Goal: Ask a question

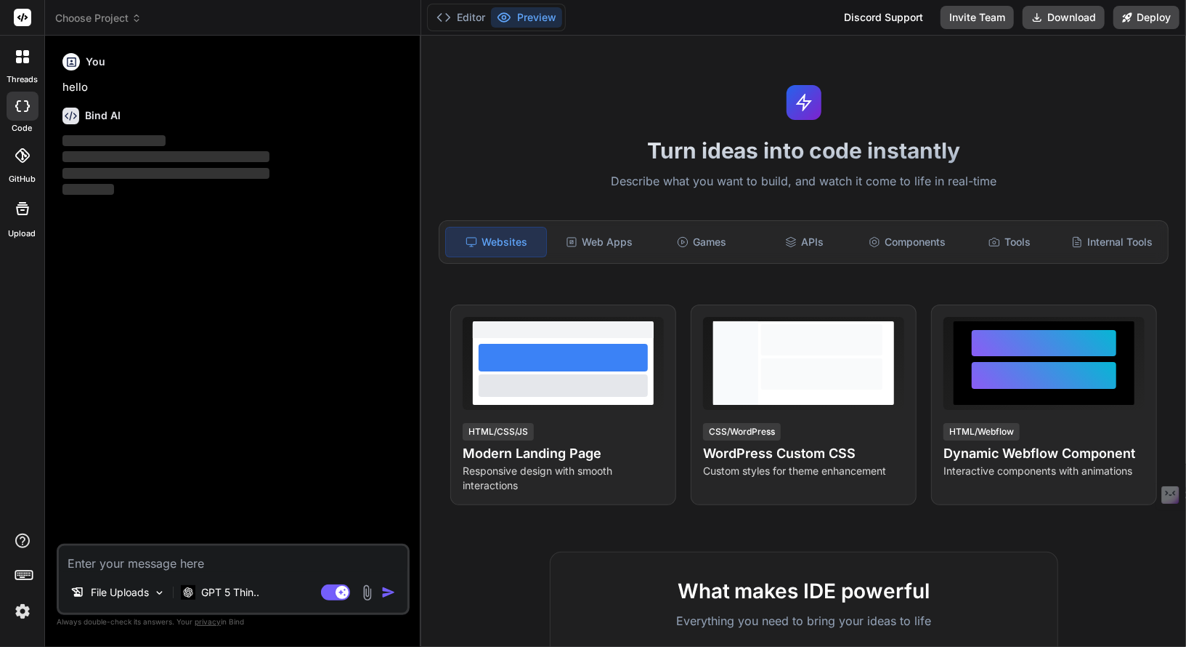
click at [11, 62] on div at bounding box center [22, 56] width 31 height 31
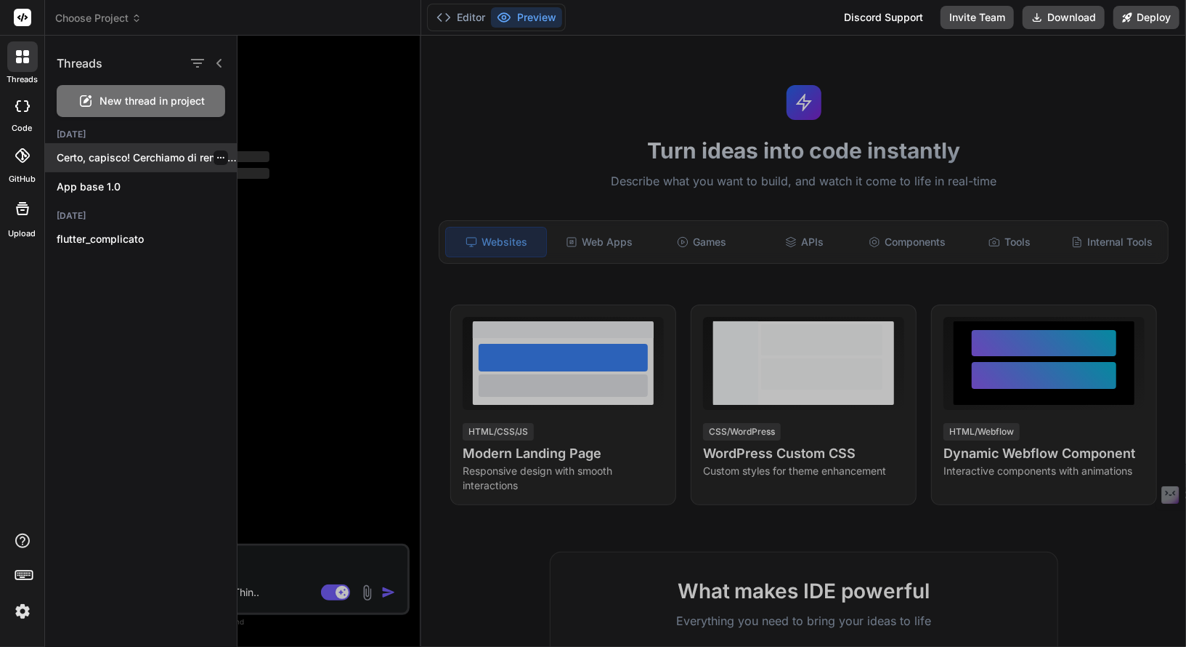
click at [163, 165] on div "Certo, capisco! Cerchiamo di renderlo il più..." at bounding box center [141, 157] width 192 height 29
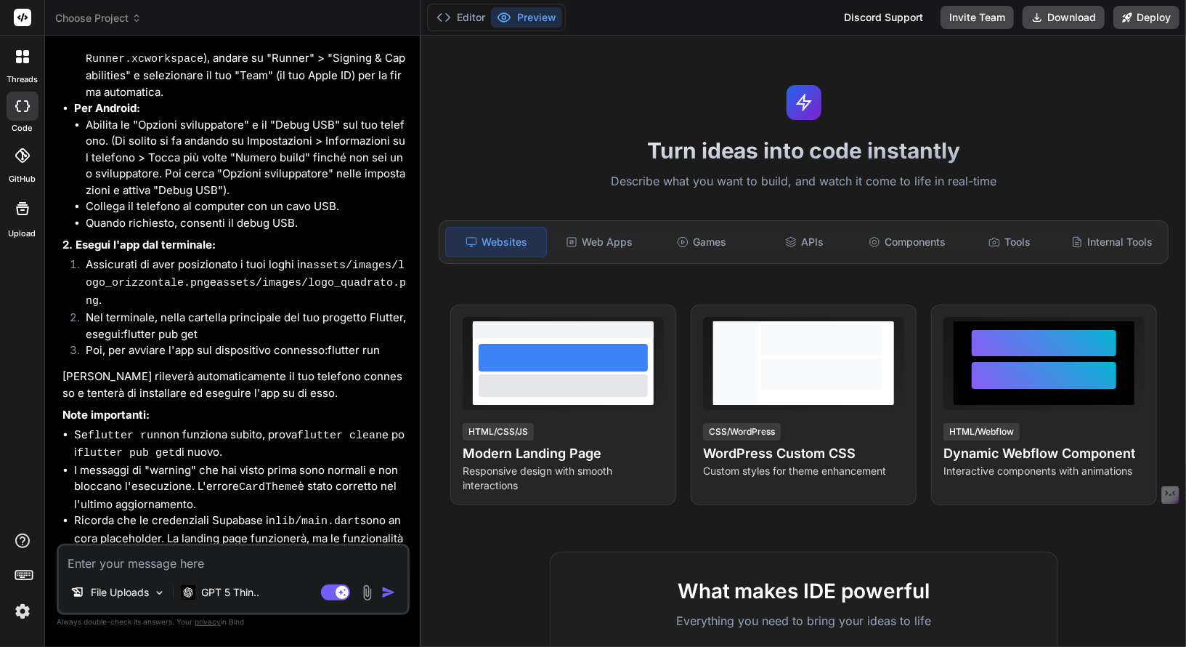
scroll to position [4256, 0]
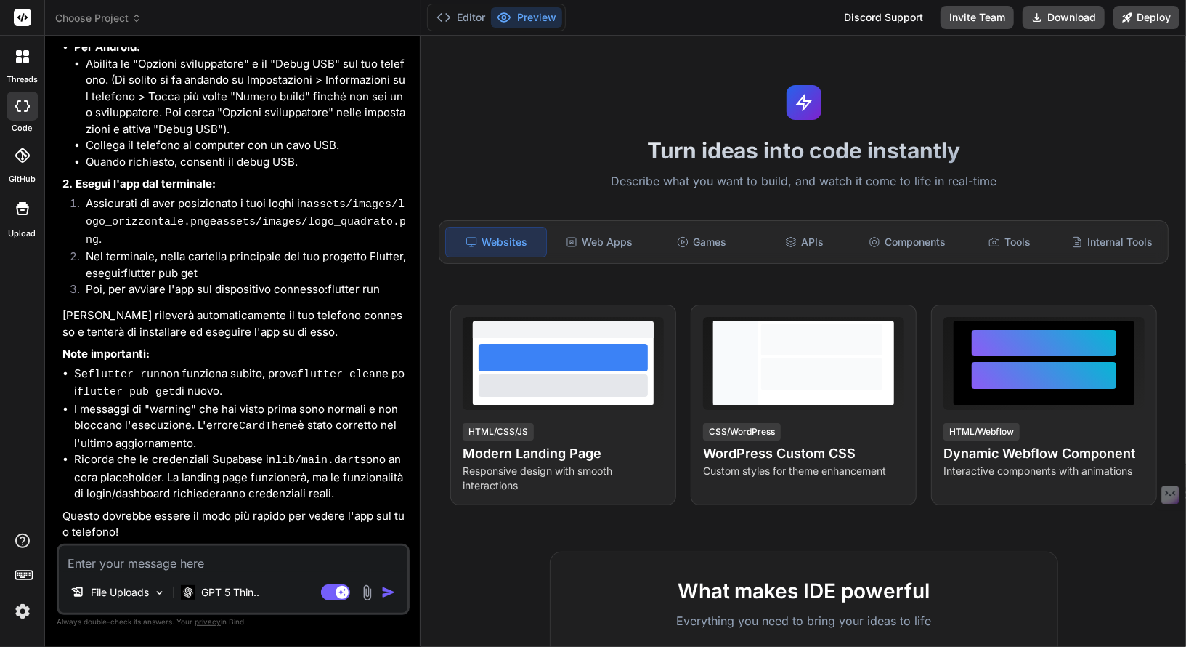
type textarea "x"
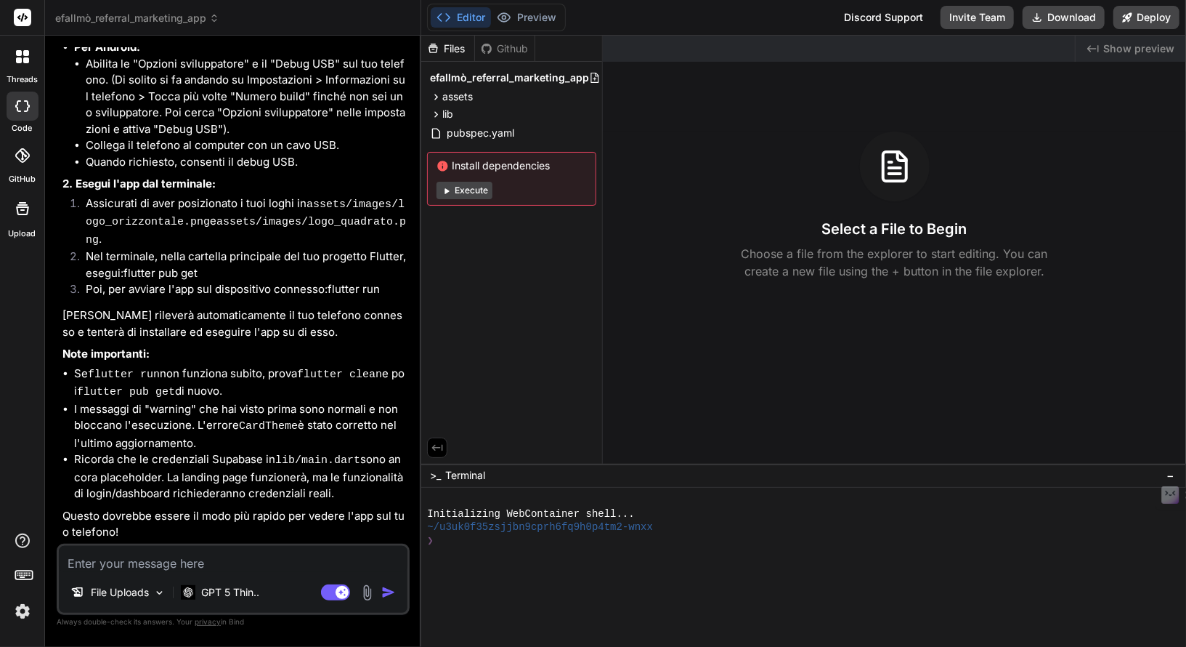
click at [235, 547] on textarea at bounding box center [233, 559] width 349 height 26
type textarea "è"
type textarea "x"
type textarea "è"
type textarea "x"
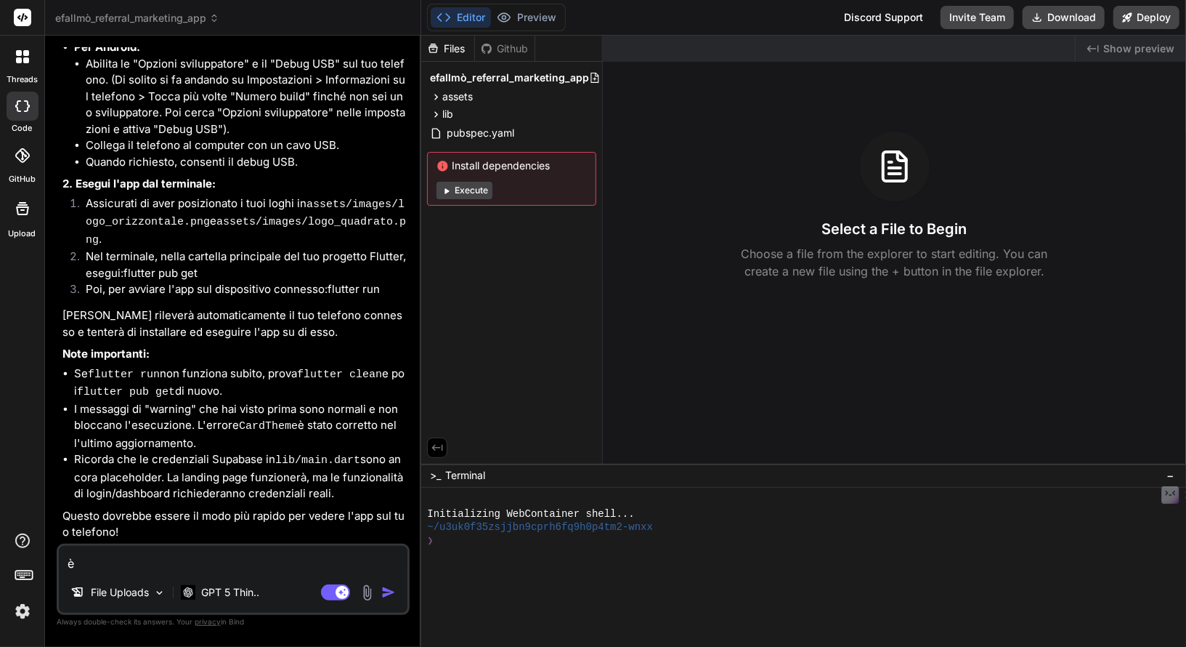
type textarea "è r"
type textarea "x"
type textarea "è ri"
type textarea "x"
type textarea "è riu"
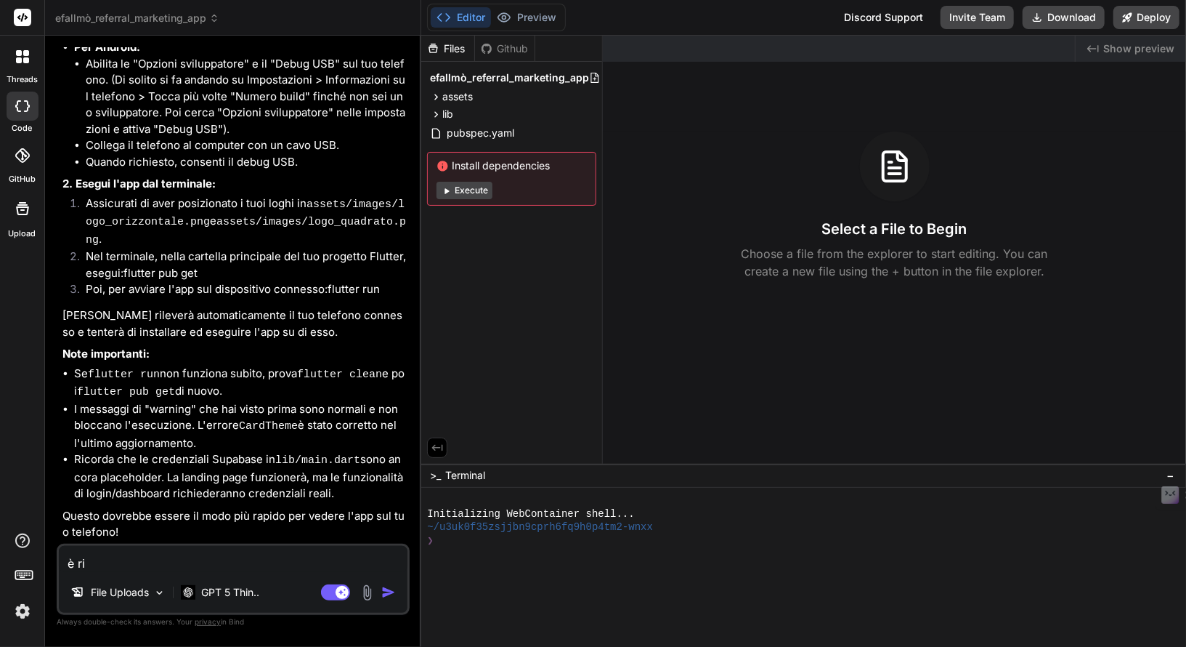
type textarea "x"
type textarea "è rius"
type textarea "x"
type textarea "è riusc"
type textarea "x"
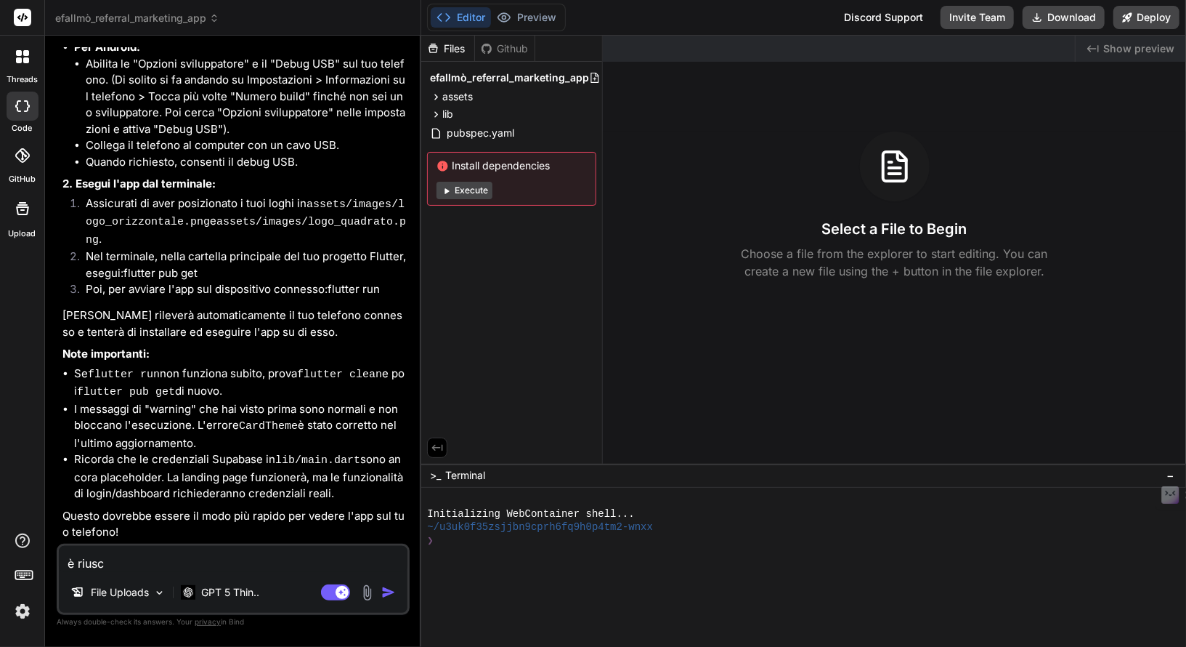
type textarea "è riusci"
type textarea "x"
type textarea "è riuscit"
type textarea "x"
type textarea "è riuscito"
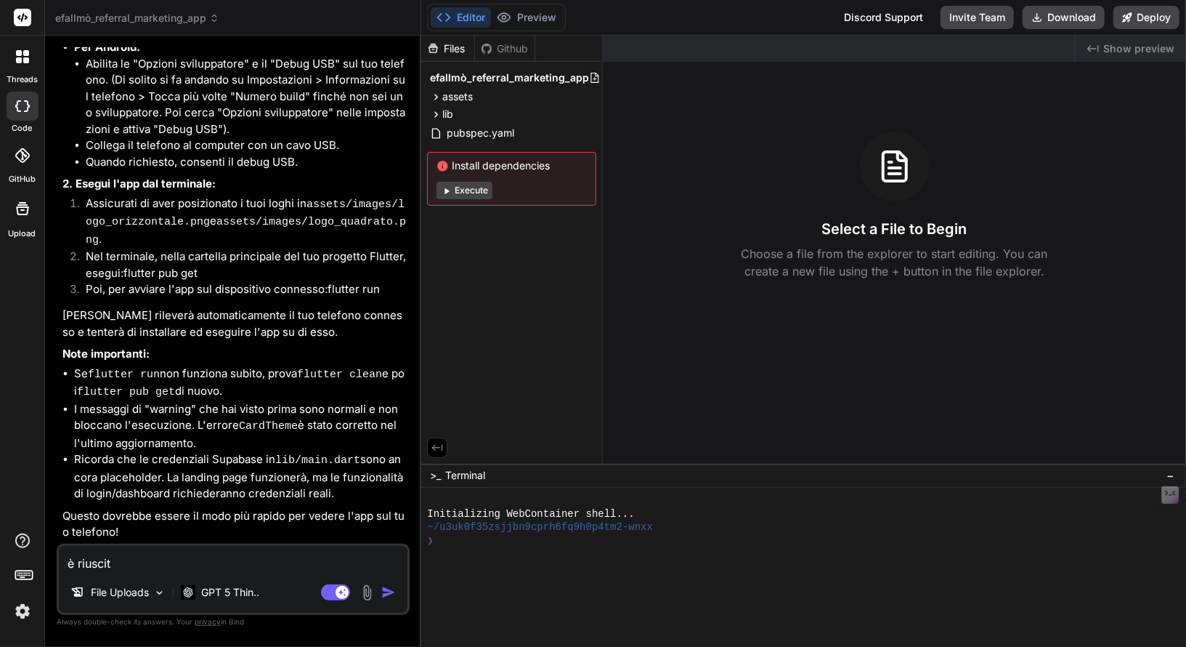
type textarea "x"
type textarea "è riuscito"
type textarea "x"
type textarea "è riuscito a"
type textarea "x"
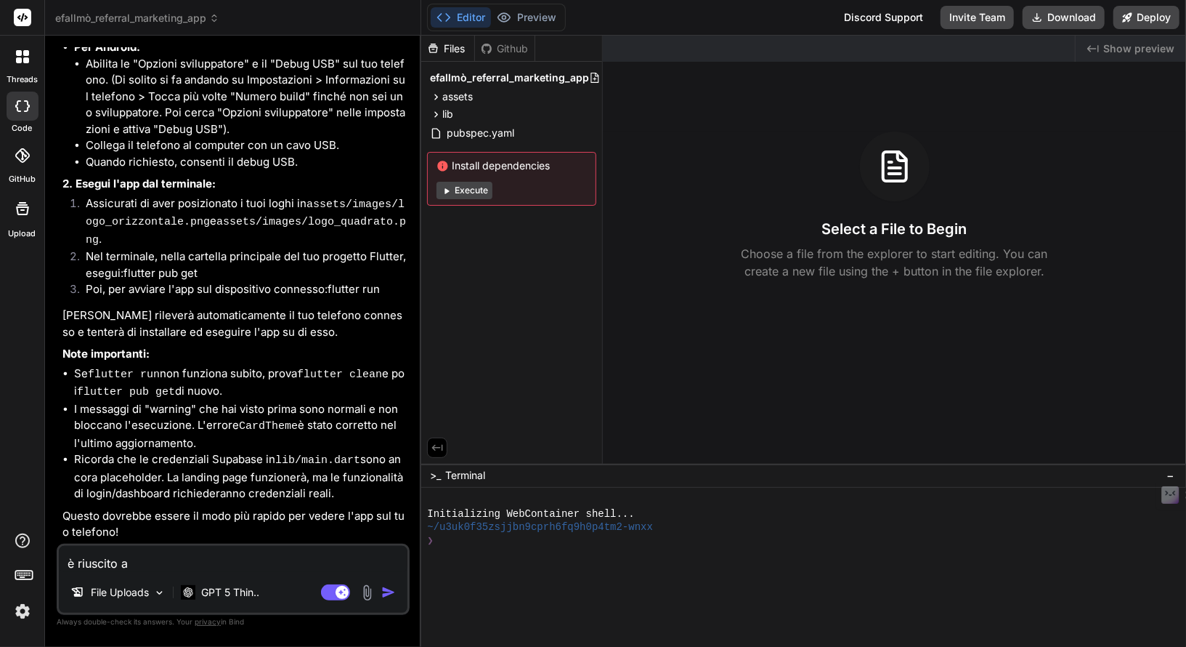
type textarea "è riuscito ad"
type textarea "x"
type textarea "è riuscito ad"
type textarea "x"
type textarea "è riuscito ad i"
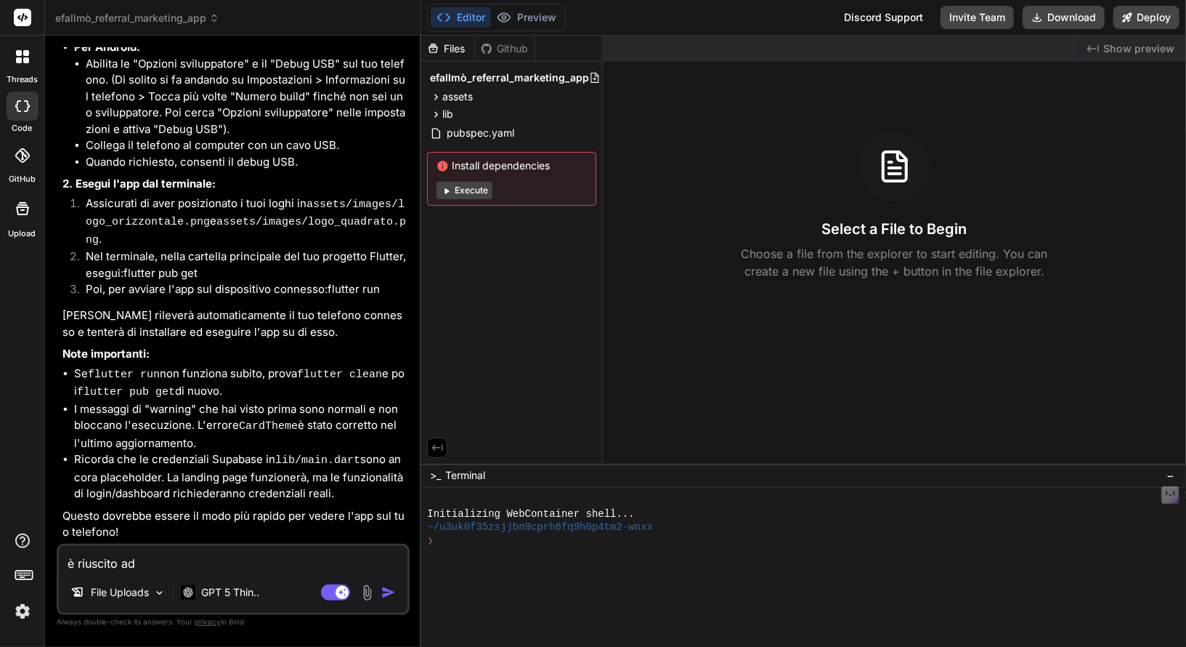
type textarea "x"
type textarea "è riuscito ad in"
type textarea "x"
type textarea "è riuscito ad ins"
type textarea "x"
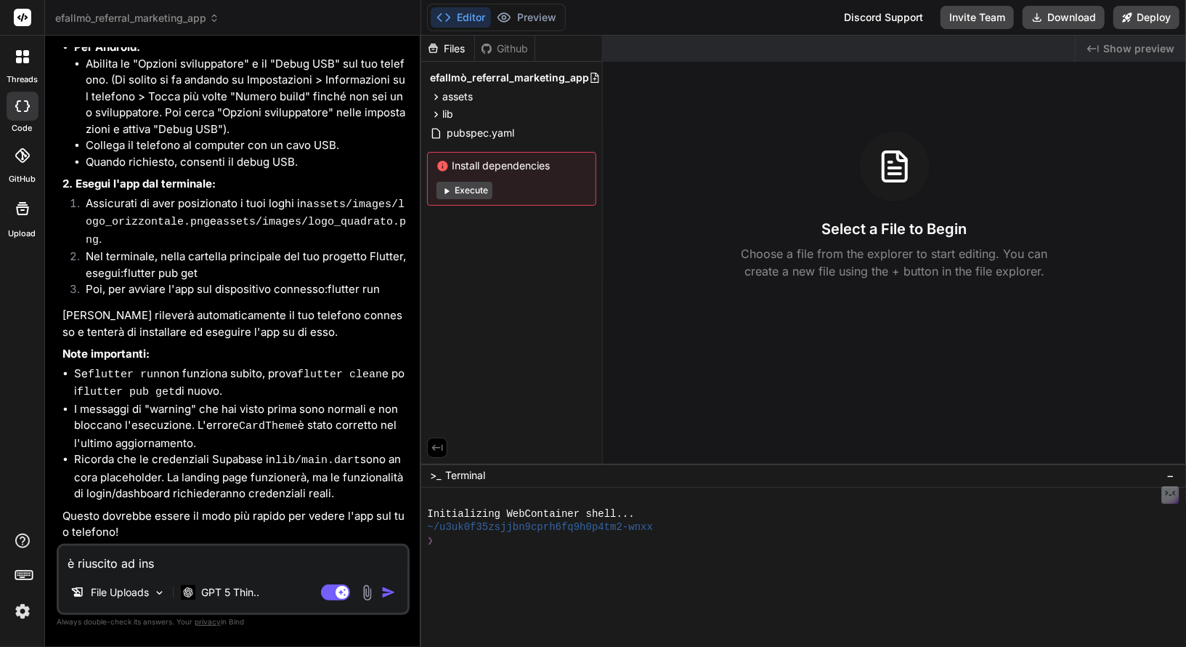
type textarea "è riuscito ad inst"
type textarea "x"
type textarea "è riuscito ad insta"
type textarea "x"
type textarea "è riuscito ad instal"
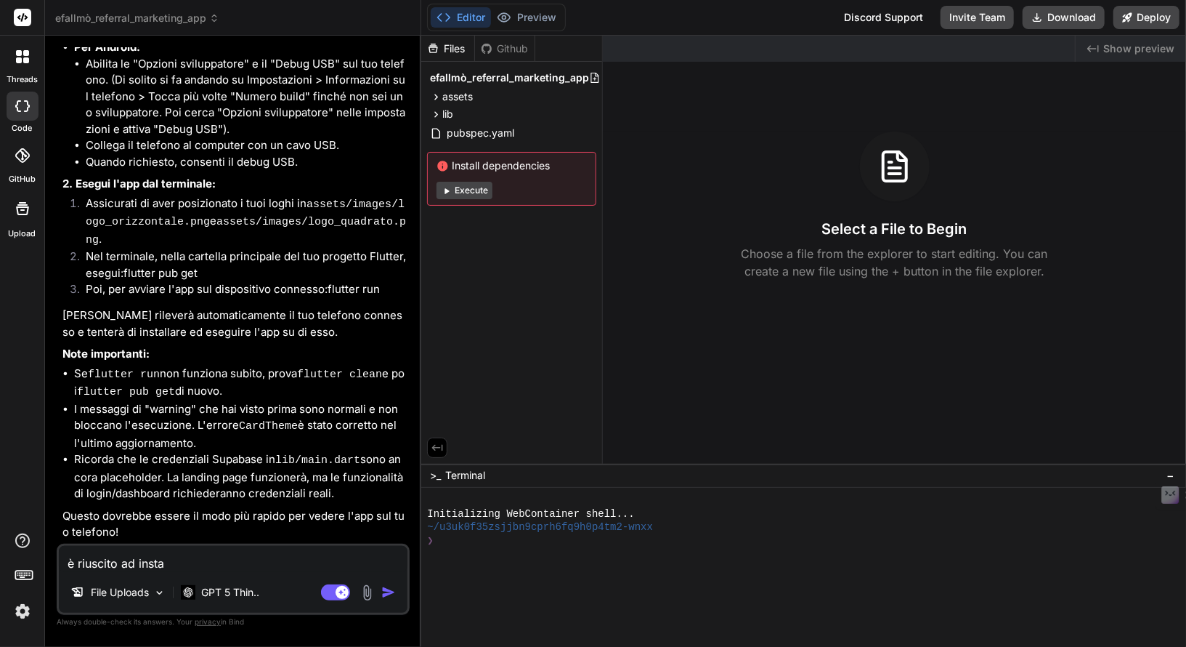
type textarea "x"
type textarea "è riuscito ad install"
type textarea "x"
type textarea "è riuscito ad installa"
type textarea "x"
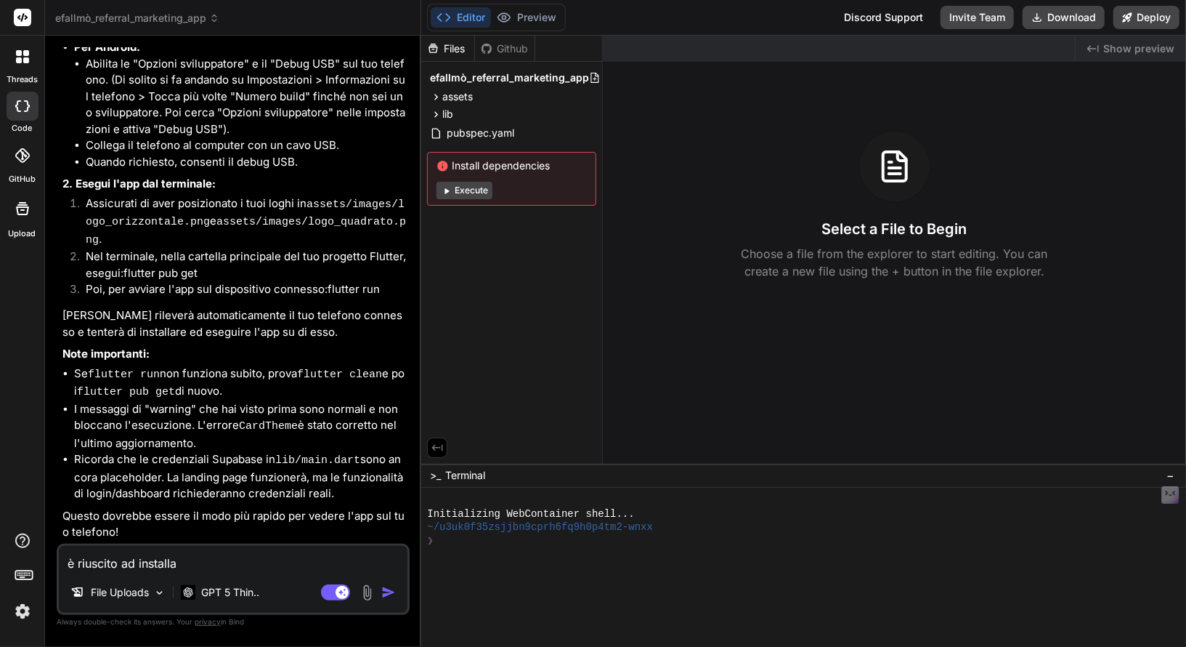
type textarea "è riuscito ad installar"
type textarea "x"
type textarea "è riuscito ad installarl"
type textarea "x"
type textarea "è riuscito ad installarlo"
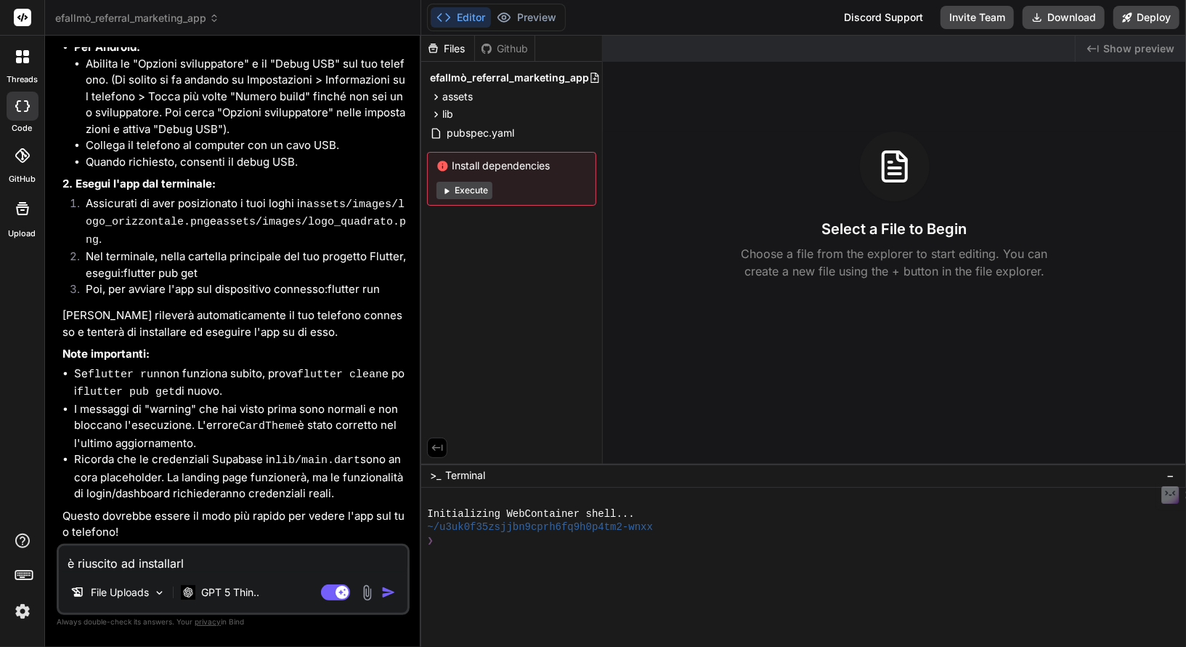
type textarea "x"
type textarea "è riuscito ad installarlo"
type textarea "x"
type textarea "è riuscito ad installarlo s"
type textarea "x"
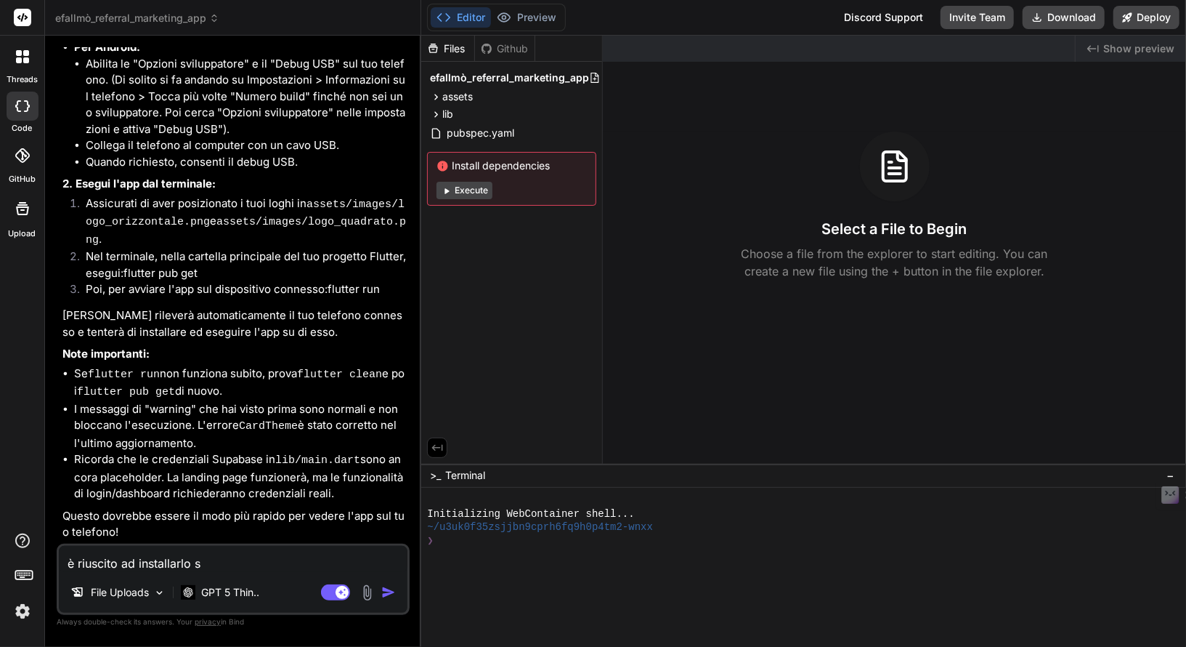
type textarea "è riuscito ad installarlo su"
type textarea "x"
type textarea "è riuscito ad installarlo sul"
type textarea "x"
type textarea "è riuscito ad installarlo sul"
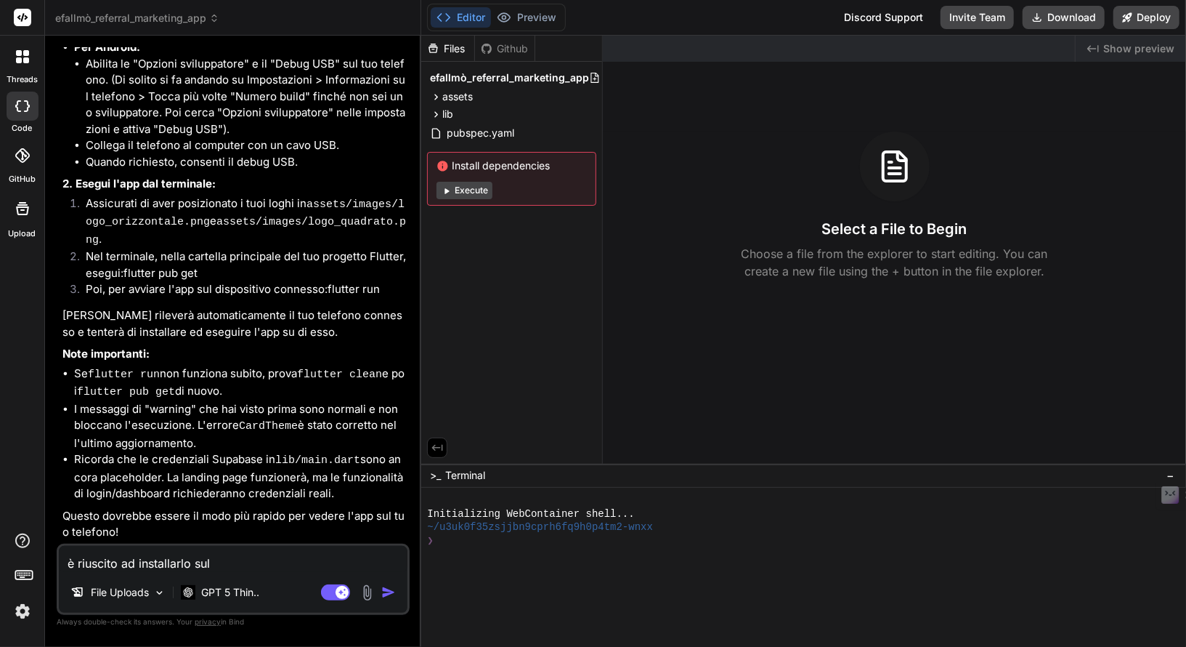
type textarea "x"
type textarea "è riuscito ad installarlo sul t"
type textarea "x"
type textarea "è riuscito ad installarlo sul te"
type textarea "x"
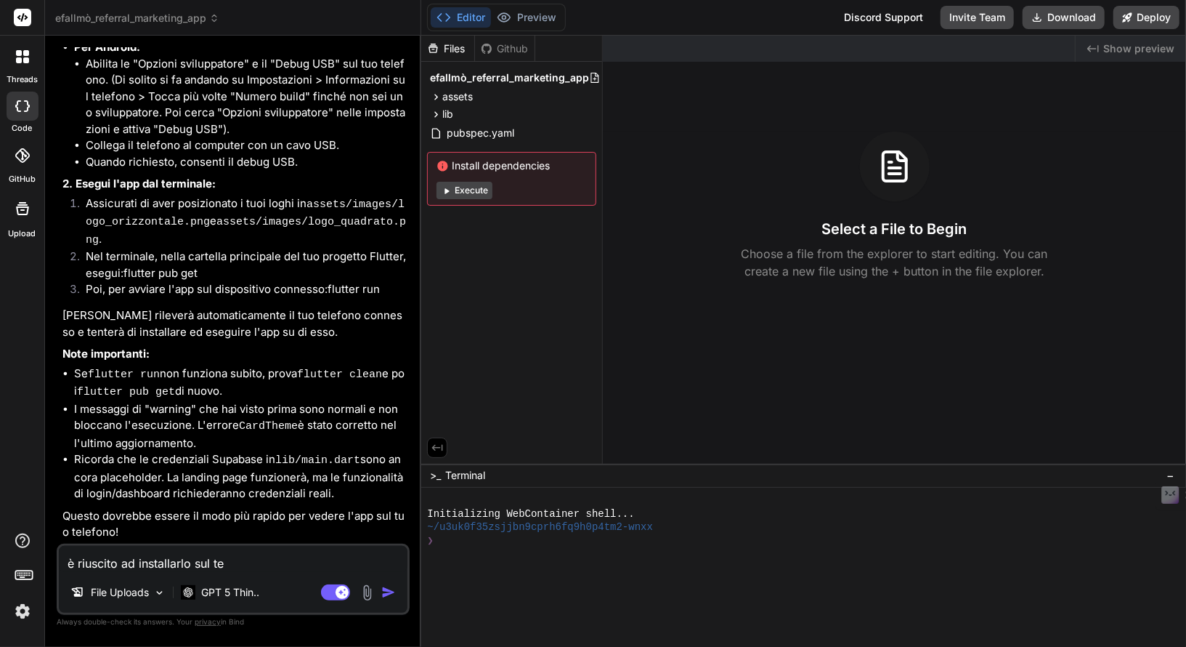
type textarea "è riuscito ad installarlo sul tel"
type textarea "x"
type textarea "è riuscito ad installarlo sul tele"
type textarea "x"
type textarea "è riuscito ad installarlo sul telef"
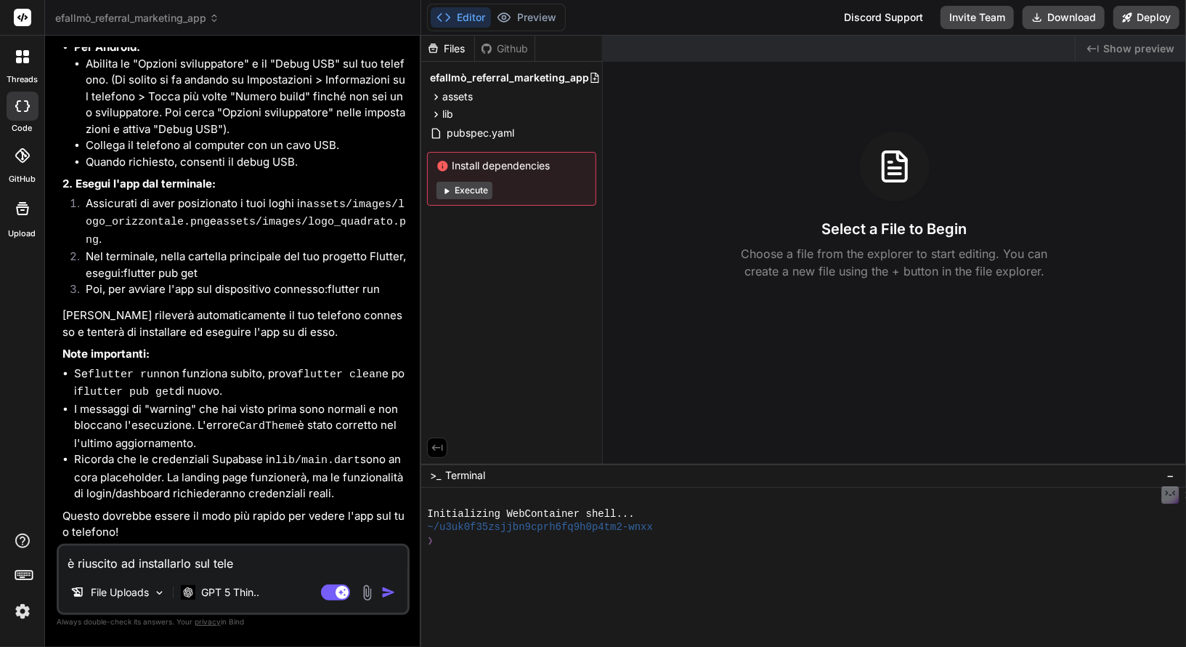
type textarea "x"
type textarea "è riuscito ad installarlo sul telefo"
type textarea "x"
type textarea "è riuscito ad installarlo sul telefon"
type textarea "x"
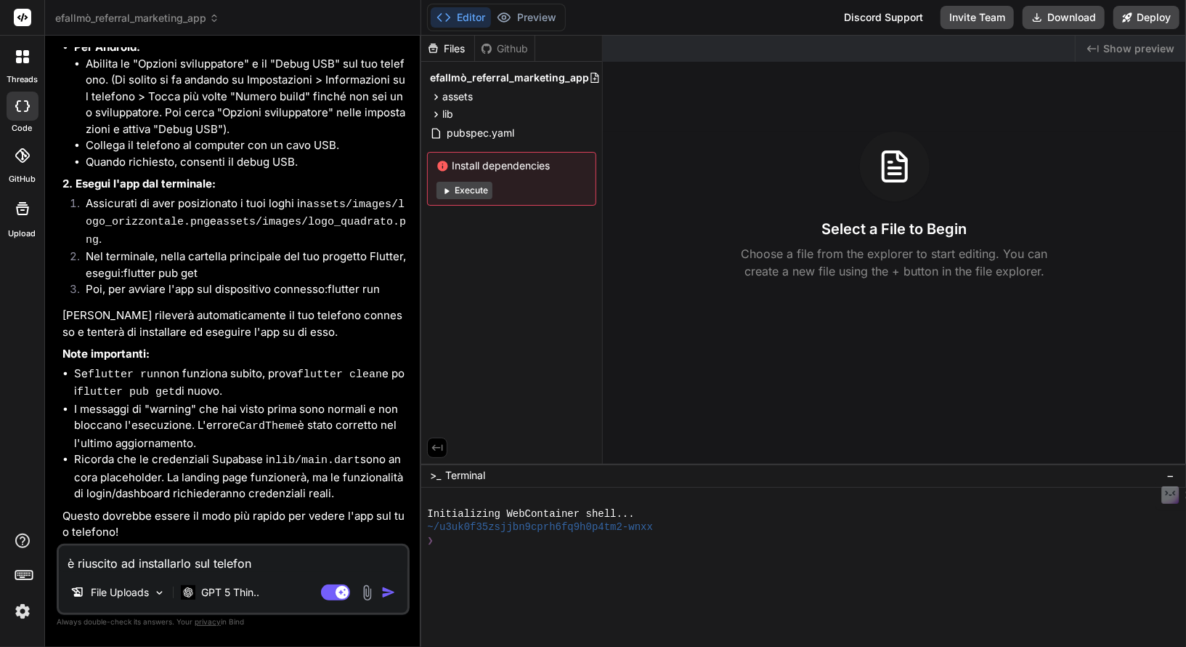
type textarea "è riuscito ad installarlo sul telefono"
type textarea "x"
type textarea "è riuscito ad installarlo sul telefono"
type textarea "x"
type textarea "è riuscito ad installarlo sul telefono s"
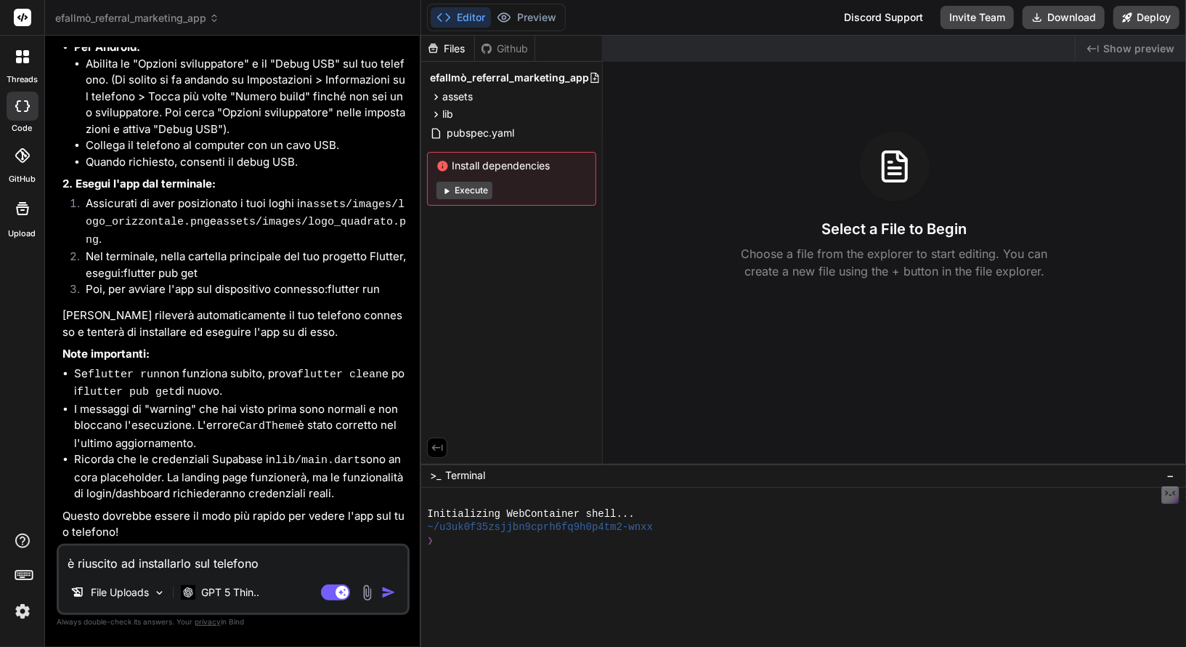
type textarea "x"
type textarea "è riuscito ad installarlo sul telefono si"
type textarea "x"
type textarea "è riuscito ad installarlo sul telefono si"
type textarea "x"
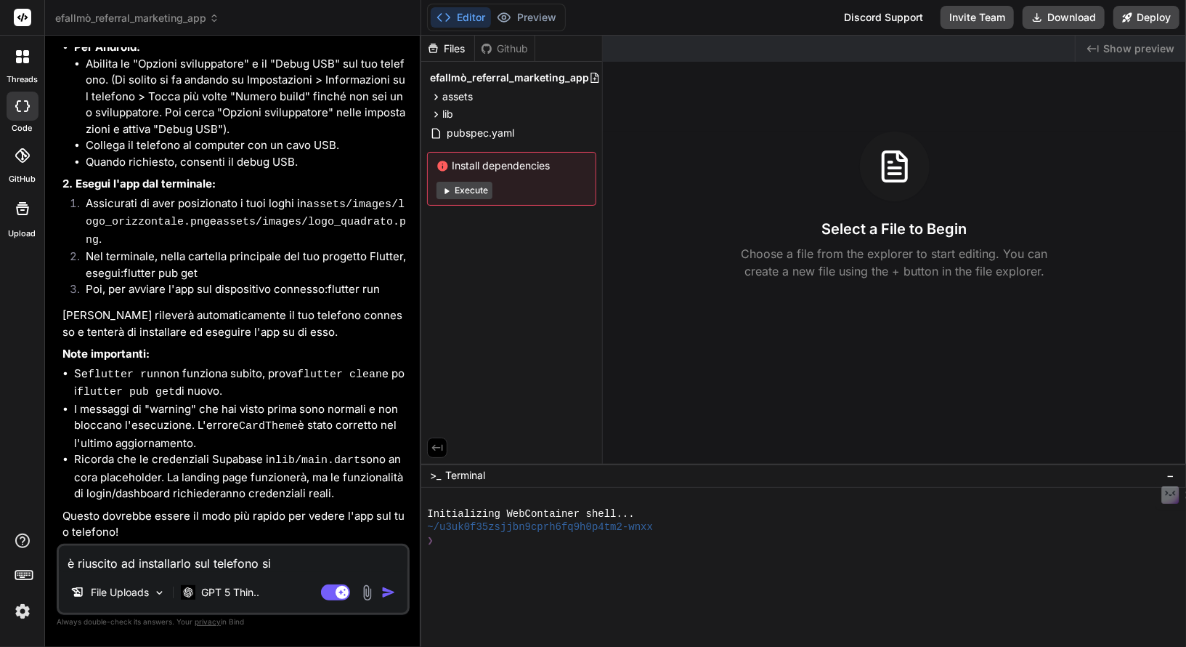
type textarea "è riuscito ad installarlo sul telefono si è"
type textarea "x"
type textarea "è riuscito ad installarlo sul telefono si è"
type textarea "x"
type textarea "è riuscito ad installarlo sul telefono si è a"
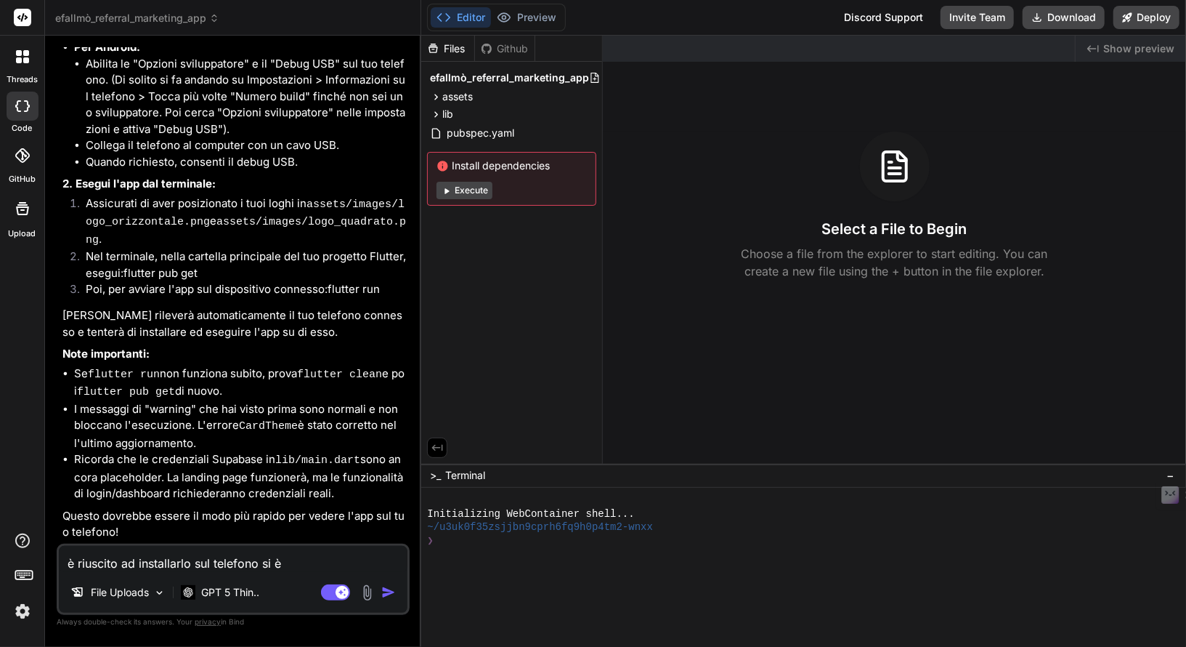
type textarea "x"
type textarea "è riuscito ad installarlo sul telefono si è av"
type textarea "x"
type textarea "è riuscito ad installarlo sul telefono si è avv"
type textarea "x"
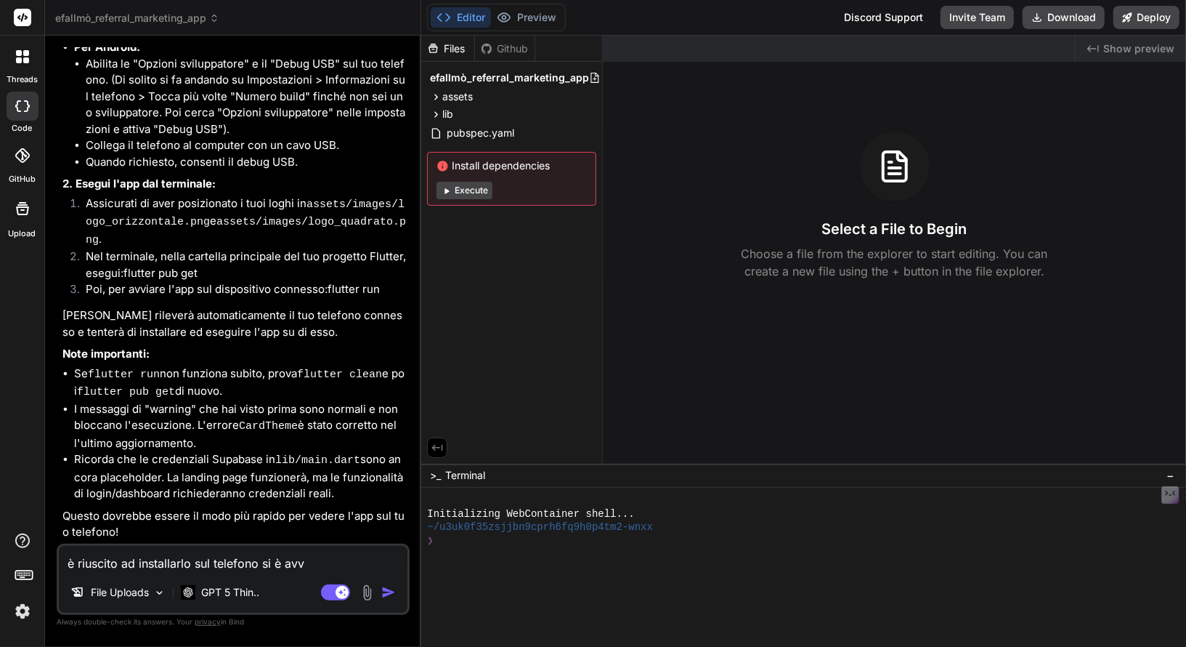
type textarea "è riuscito ad installarlo sul telefono si è avvi"
type textarea "x"
type textarea "è riuscito ad installarlo sul telefono si è avvia"
type textarea "x"
type textarea "è riuscito ad installarlo sul telefono si è avviat"
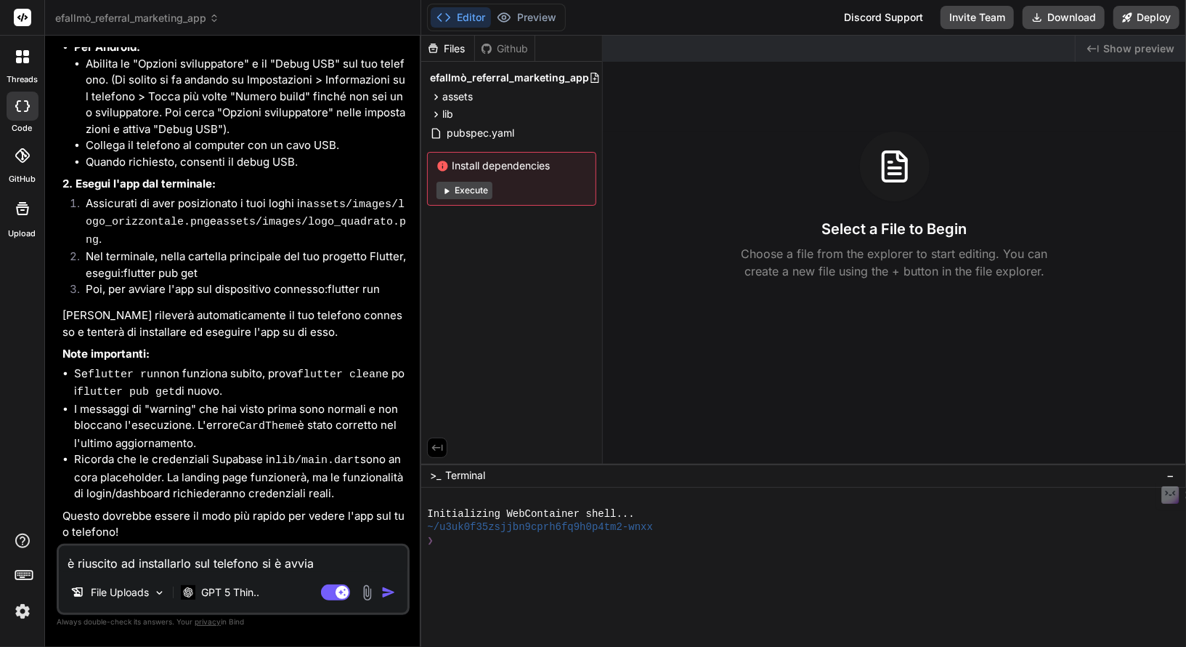
type textarea "x"
type textarea "è riuscito ad installarlo sul telefono si è avviato"
type textarea "x"
type textarea "è riuscito ad installarlo sul telefono si è avviato"
type textarea "x"
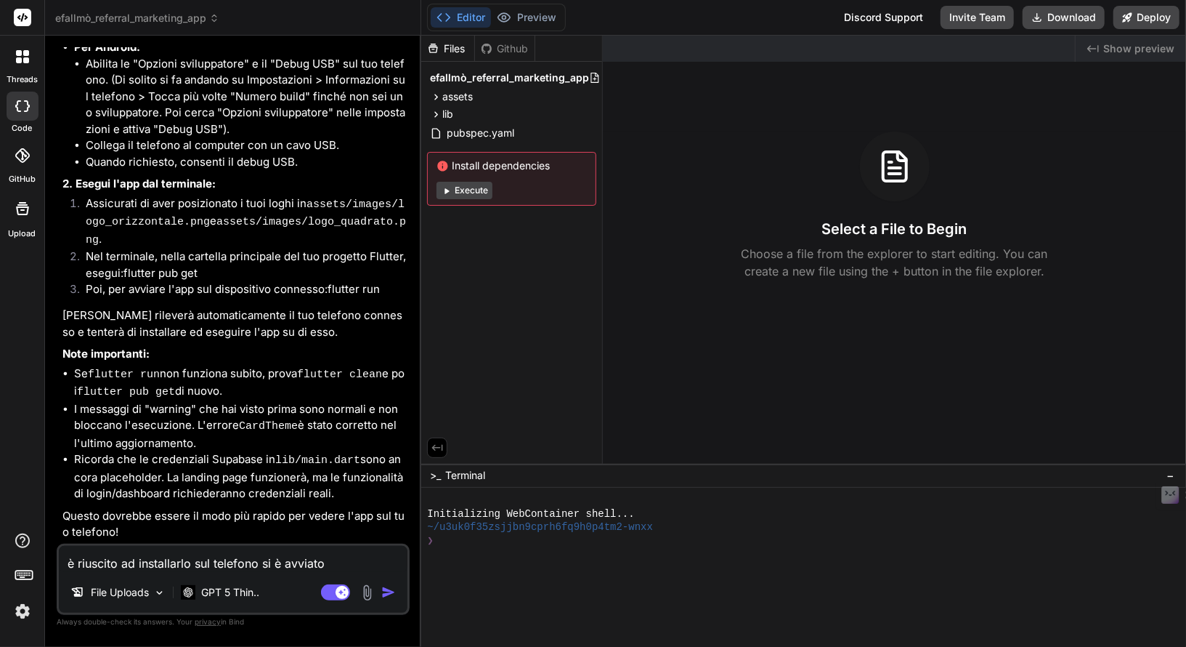
type textarea "è riuscito ad installarlo sul telefono si è avviato u"
type textarea "x"
type textarea "è riuscito ad installarlo sul telefono si è avviato un"
type textarea "x"
type textarea "è riuscito ad installarlo sul telefono si è avviato una"
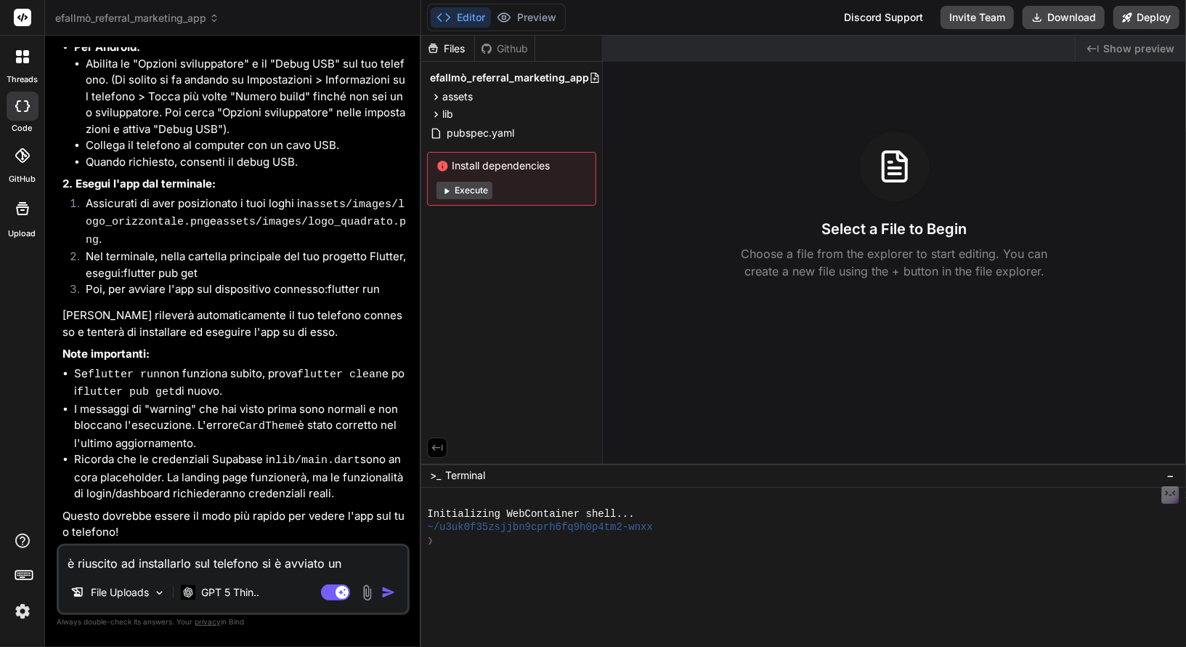
type textarea "x"
type textarea "è riuscito ad installarlo sul telefono si è avviato una"
type textarea "x"
type textarea "è riuscito ad installarlo sul telefono si è avviato una v"
type textarea "x"
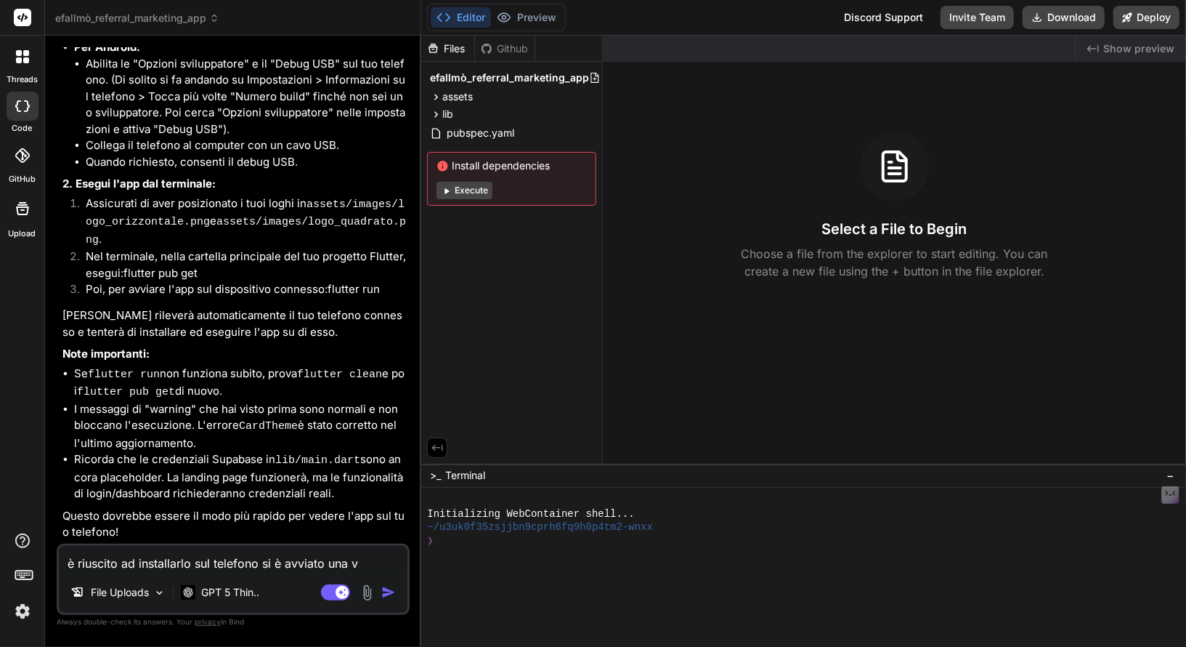
type textarea "è riuscito ad installarlo sul telefono si è avviato una vo"
type textarea "x"
type textarea "è riuscito ad installarlo sul telefono si è avviato una vol"
type textarea "x"
type textarea "è riuscito ad installarlo sul telefono si è avviato una volt"
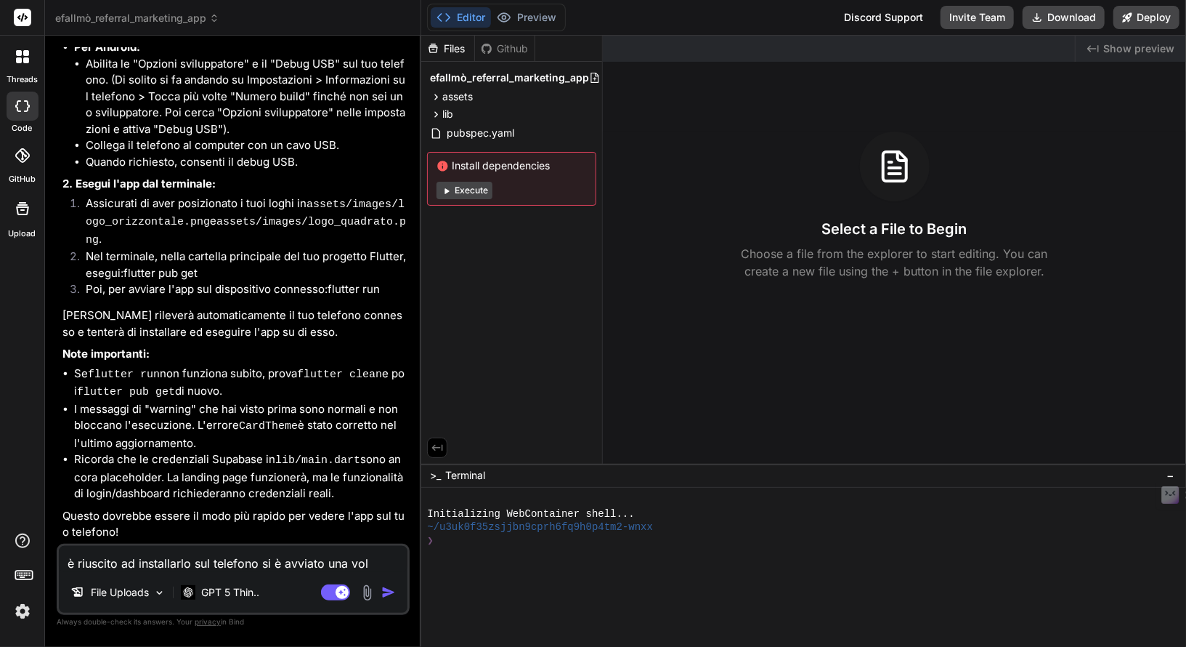
type textarea "x"
type textarea "è riuscito ad installarlo sul telefono si è avviato una volta"
type textarea "x"
type textarea "è riuscito ad installarlo sul telefono si è avviato una volta"
type textarea "x"
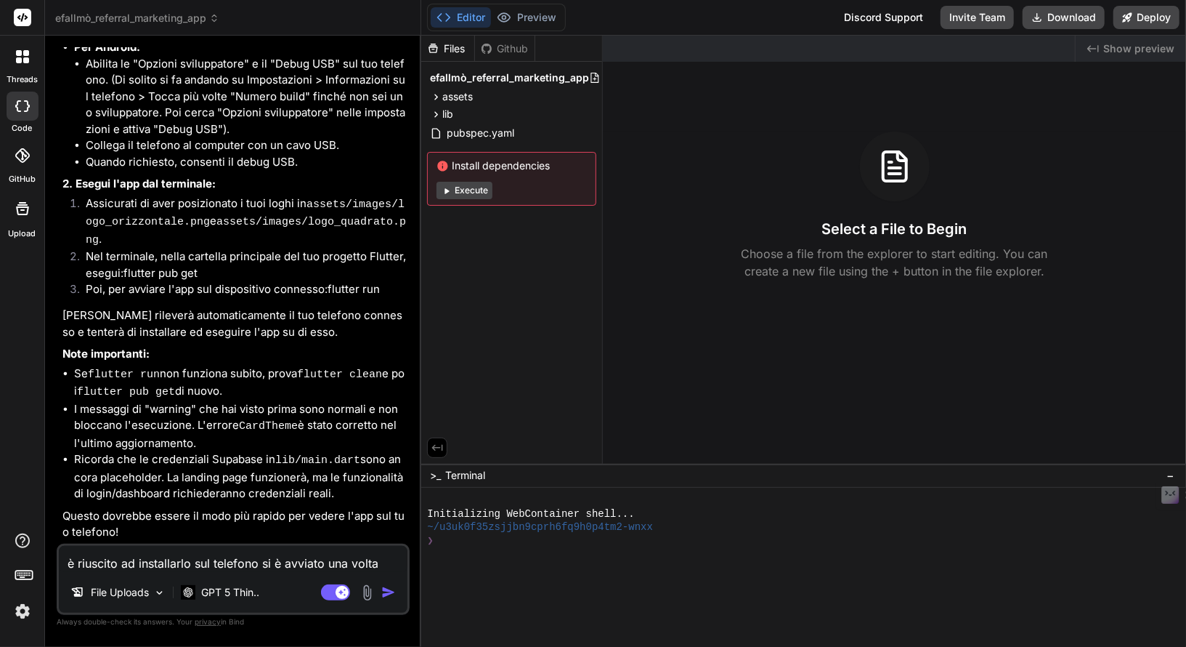
type textarea "è riuscito ad installarlo sul telefono si è avviato una volta m"
type textarea "x"
type textarea "è riuscito ad installarlo sul telefono si è avviato una volta ma"
type textarea "x"
type textarea "è riuscito ad installarlo sul telefono si è avviato una volta ma"
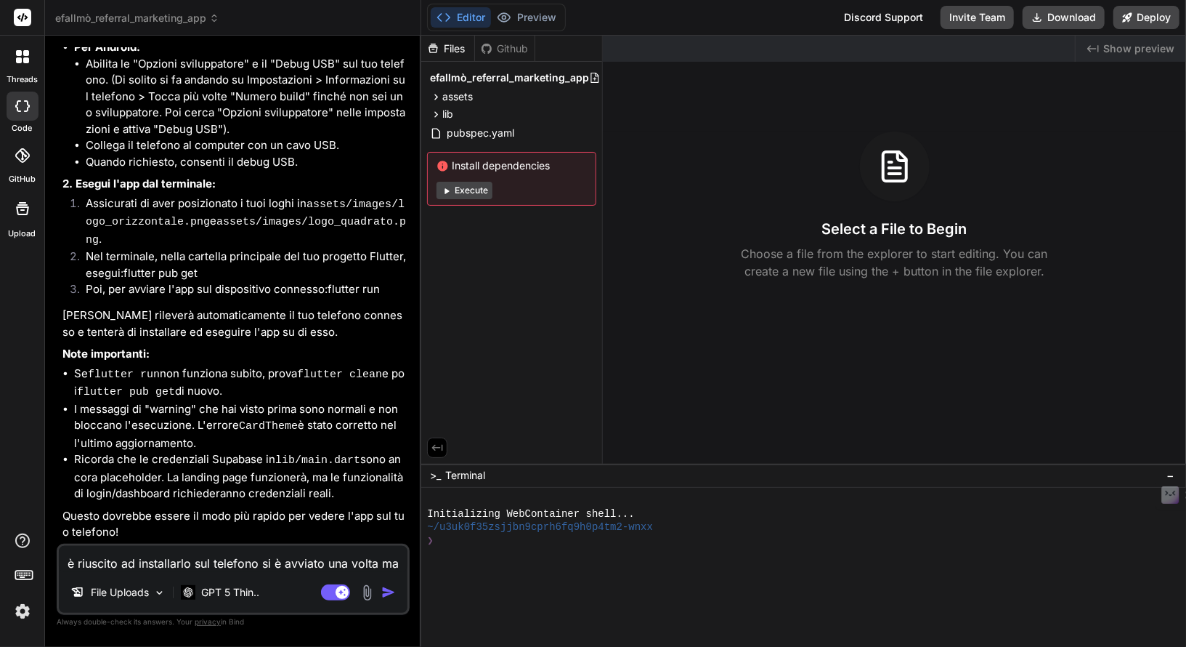
type textarea "x"
type textarea "è riuscito ad installarlo sul telefono si è avviato una volta ma c"
type textarea "x"
type textarea "è riuscito ad installarlo sul telefono si è avviato una volta ma ch"
type textarea "x"
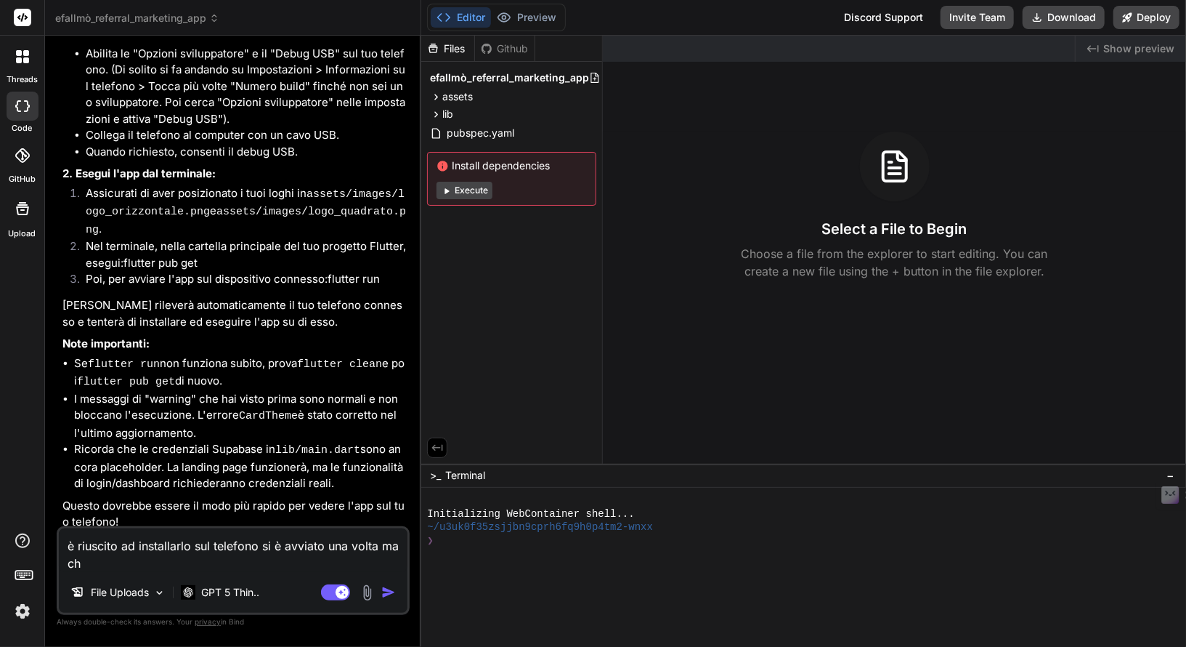
type textarea "è riuscito ad installarlo sul telefono si è avviato una volta ma chi"
type textarea "x"
type textarea "è riuscito ad installarlo sul telefono si è avviato una volta ma chiu"
type textarea "x"
type textarea "è riuscito ad installarlo sul telefono si è avviato una volta ma chiud"
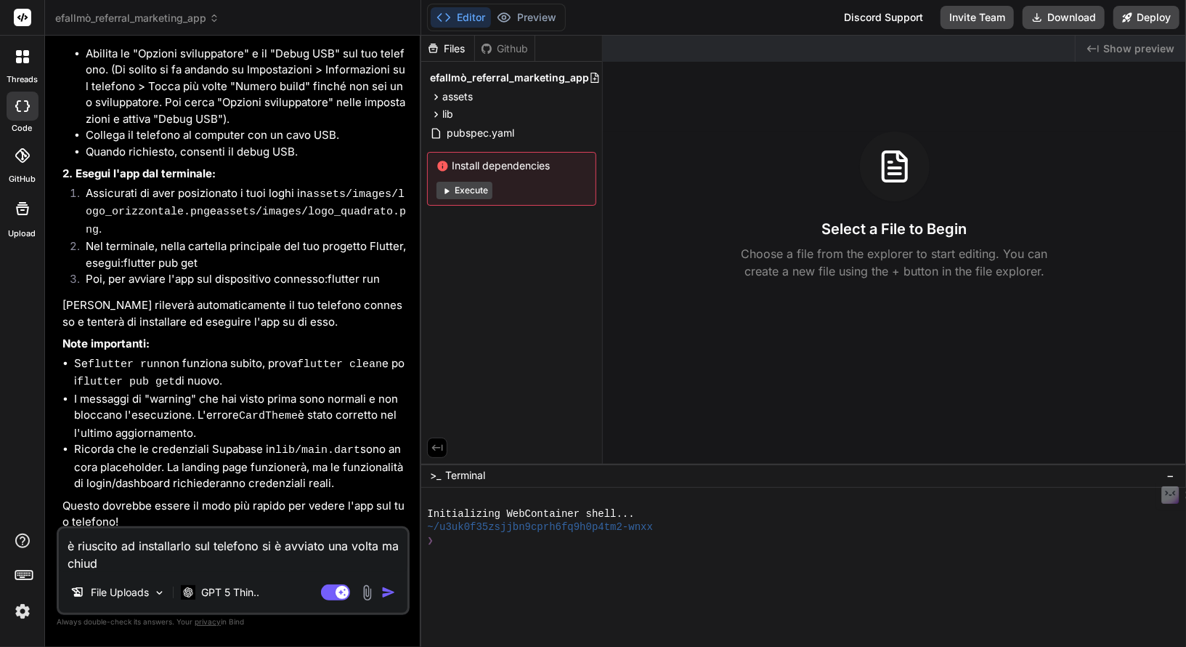
type textarea "x"
type textarea "è riuscito ad installarlo sul telefono si è avviato una volta ma chiude"
type textarea "x"
type textarea "è riuscito ad installarlo sul telefono si è avviato una volta ma chiuden"
type textarea "x"
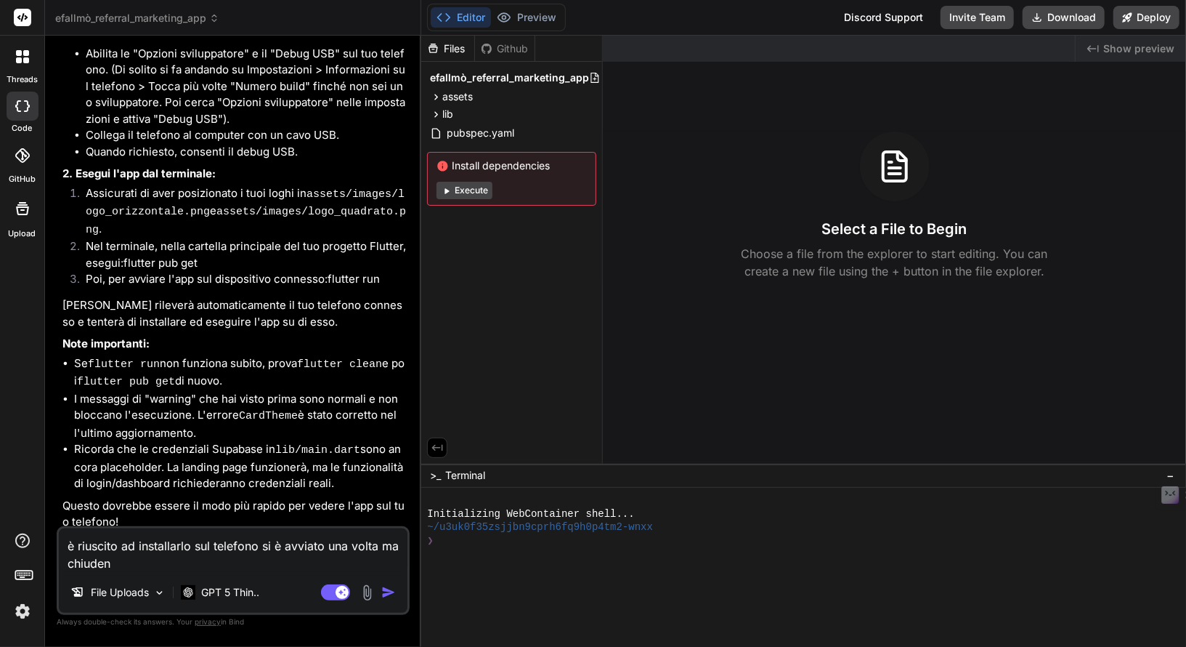
type textarea "è riuscito ad installarlo sul telefono si è avviato una volta ma chiudend"
type textarea "x"
type textarea "è riuscito ad installarlo sul telefono si è avviato una volta ma chiudendo"
type textarea "x"
type textarea "è riuscito ad installarlo sul telefono si è avviato una volta ma chiudendo"
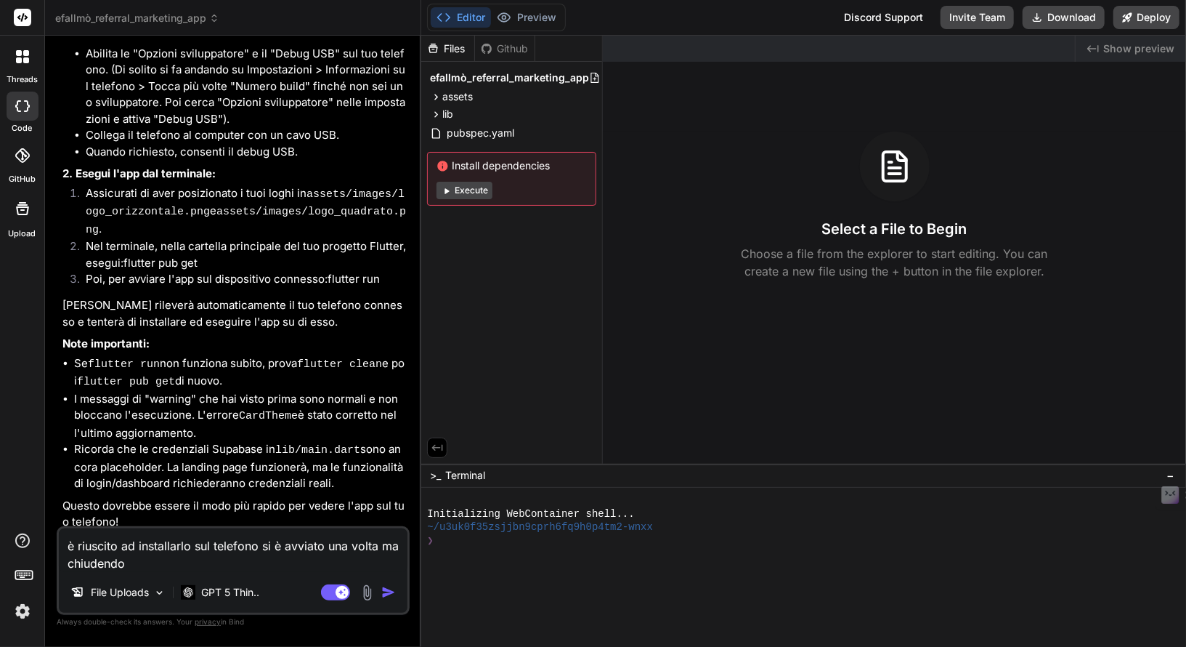
type textarea "x"
type textarea "è riuscito ad installarlo sul telefono si è avviato una volta ma chiudendo e"
type textarea "x"
type textarea "è riuscito ad installarlo sul telefono si è avviato una volta ma chiudendo e"
type textarea "x"
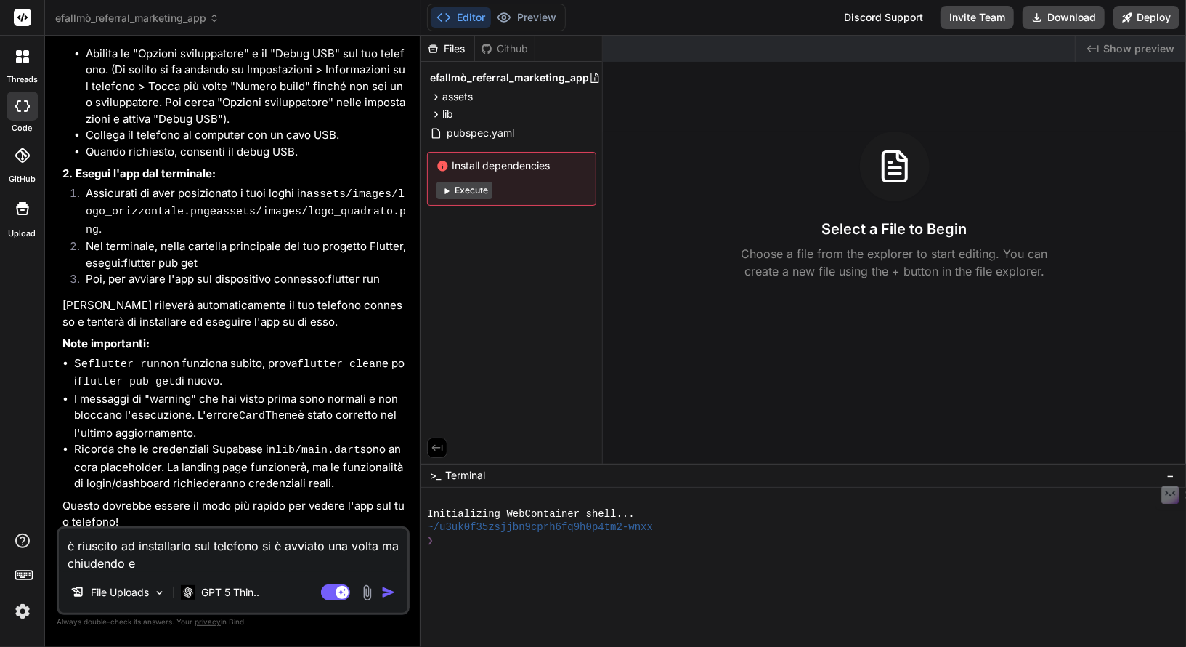
type textarea "è riuscito ad installarlo sul telefono si è avviato una volta ma chiudendo e r"
type textarea "x"
type textarea "è riuscito ad installarlo sul telefono si è avviato una volta ma chiudendo e ri"
type textarea "x"
type textarea "è riuscito ad installarlo sul telefono si è avviato una volta ma chiudendo e ria"
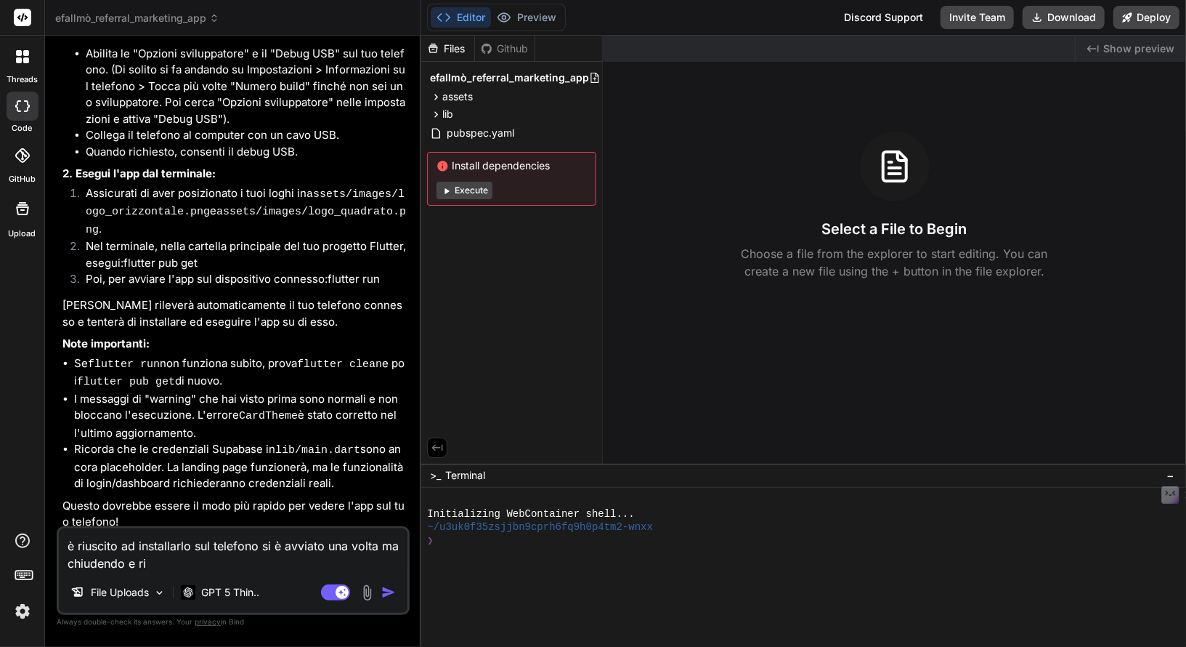
type textarea "x"
type textarea "è riuscito ad installarlo sul telefono si è avviato una volta ma chiudendo e ri…"
type textarea "x"
type textarea "è riuscito ad installarlo sul telefono si è avviato una volta ma chiudendo e ri…"
type textarea "x"
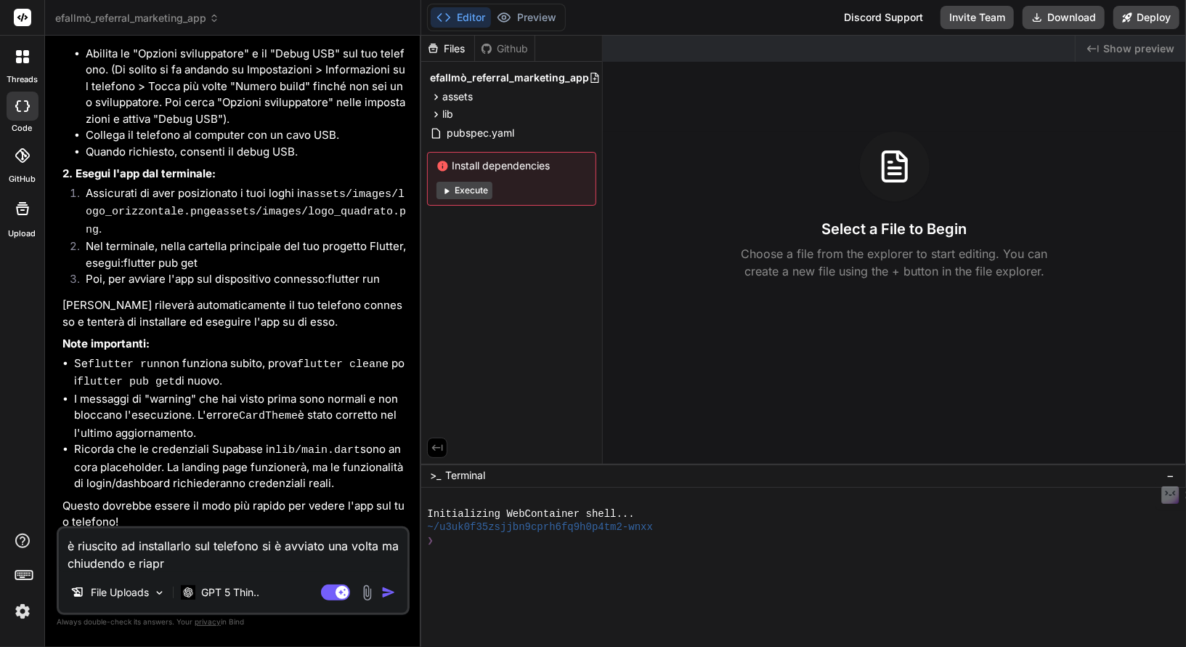
type textarea "è riuscito ad installarlo sul telefono si è avviato una volta ma chiudendo e ri…"
type textarea "x"
type textarea "è riuscito ad installarlo sul telefono si è avviato una volta ma chiudendo e ri…"
type textarea "x"
type textarea "è riuscito ad installarlo sul telefono si è avviato una volta ma chiudendo e ri…"
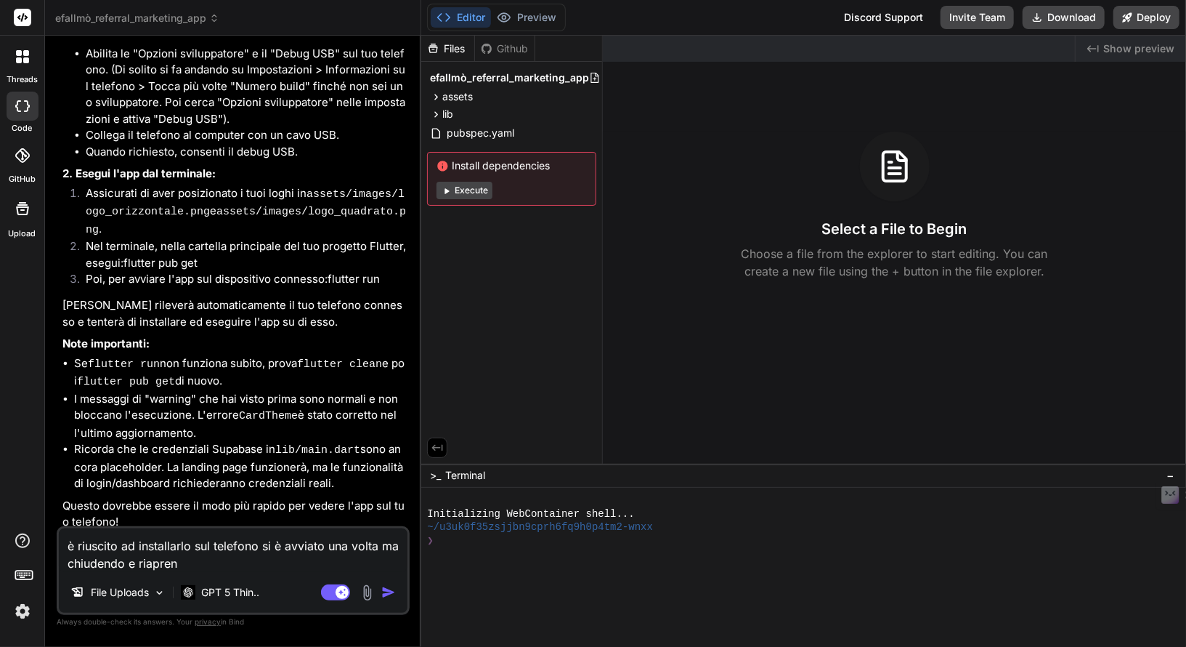
type textarea "x"
type textarea "è riuscito ad installarlo sul telefono si è avviato una volta ma chiudendo e ri…"
type textarea "x"
type textarea "è riuscito ad installarlo sul telefono si è avviato una volta ma chiudendo e ri…"
type textarea "x"
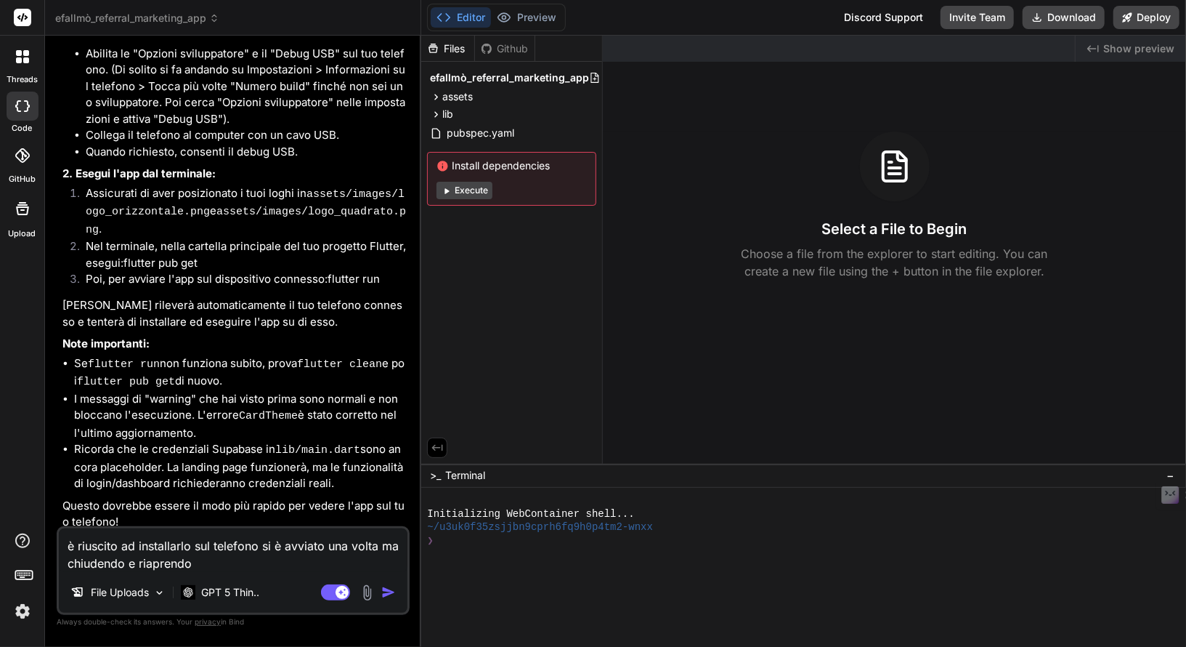
type textarea "è riuscito ad installarlo sul telefono si è avviato una volta ma chiudendo e ri…"
type textarea "x"
type textarea "è riuscito ad installarlo sul telefono si è avviato una volta ma chiudendo e ri…"
type textarea "x"
type textarea "è riuscito ad installarlo sul telefono si è avviato una volta ma chiudendo e ri…"
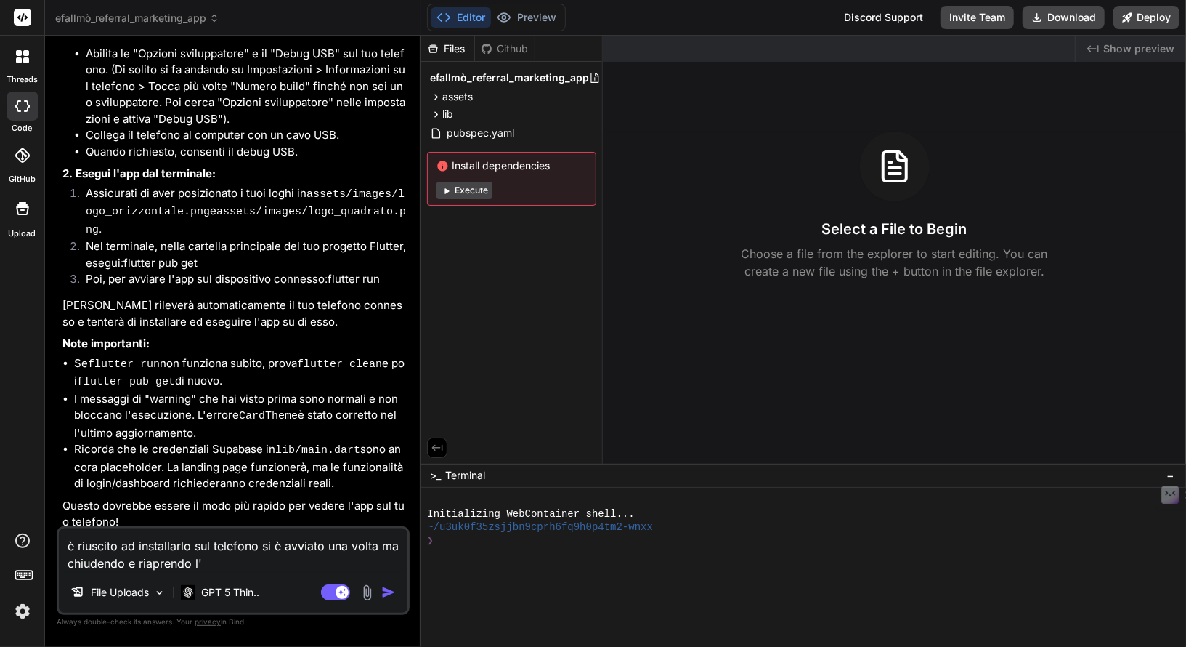
type textarea "x"
type textarea "è riuscito ad installarlo sul telefono si è avviato una volta ma chiudendo e ri…"
type textarea "x"
type textarea "è riuscito ad installarlo sul telefono si è avviato una volta ma chiudendo e ri…"
type textarea "x"
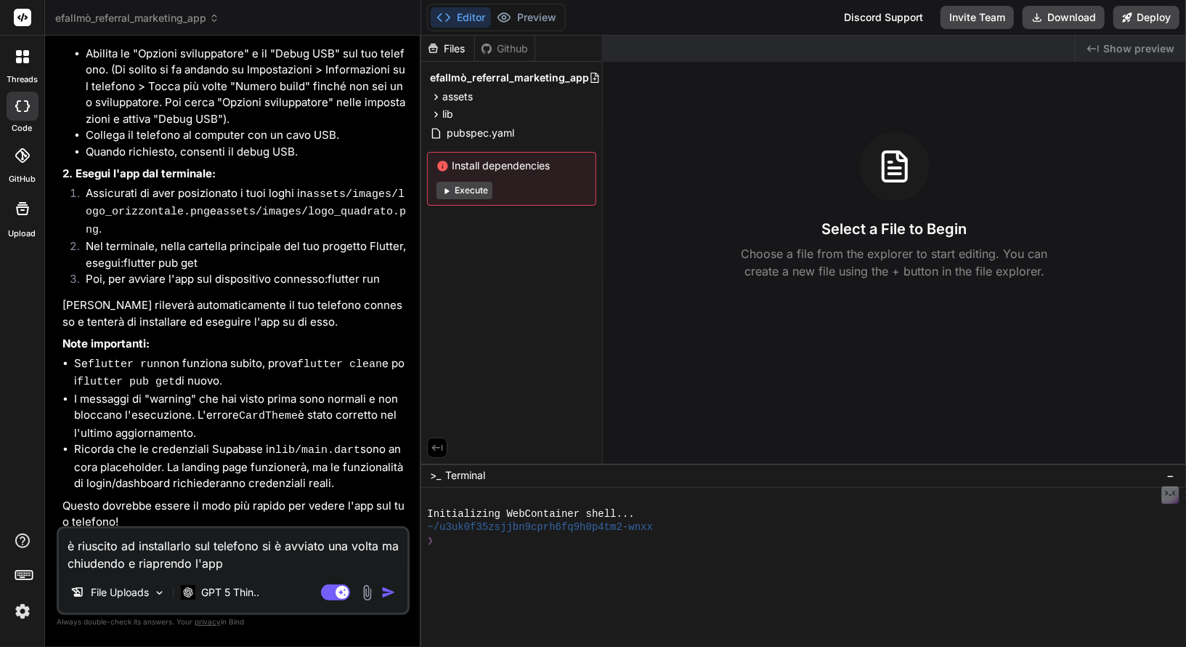
type textarea "è riuscito ad installarlo sul telefono si è avviato una volta ma chiudendo e ri…"
type textarea "x"
type textarea "è riuscito ad installarlo sul telefono si è avviato una volta ma chiudendo e ri…"
type textarea "x"
type textarea "è riuscito ad installarlo sul telefono si è avviato una volta ma chiudendo e ri…"
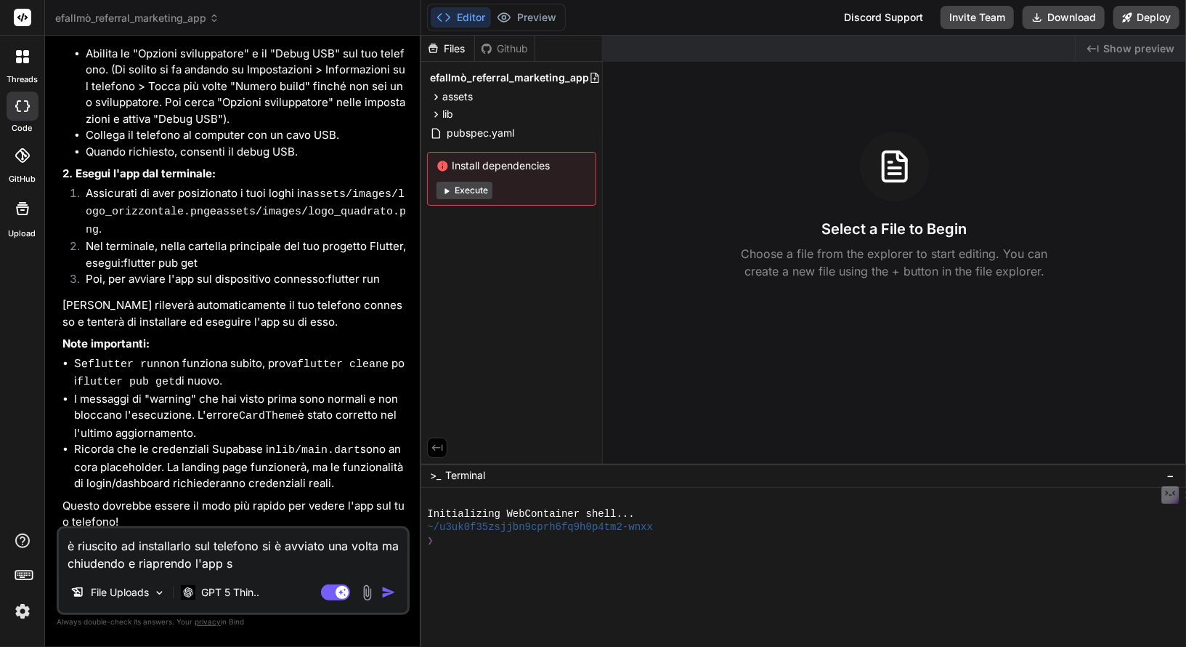
type textarea "x"
type textarea "è riuscito ad installarlo sul telefono si è avviato una volta ma chiudendo e ri…"
type textarea "x"
type textarea "è riuscito ad installarlo sul telefono si è avviato una volta ma chiudendo e ri…"
type textarea "x"
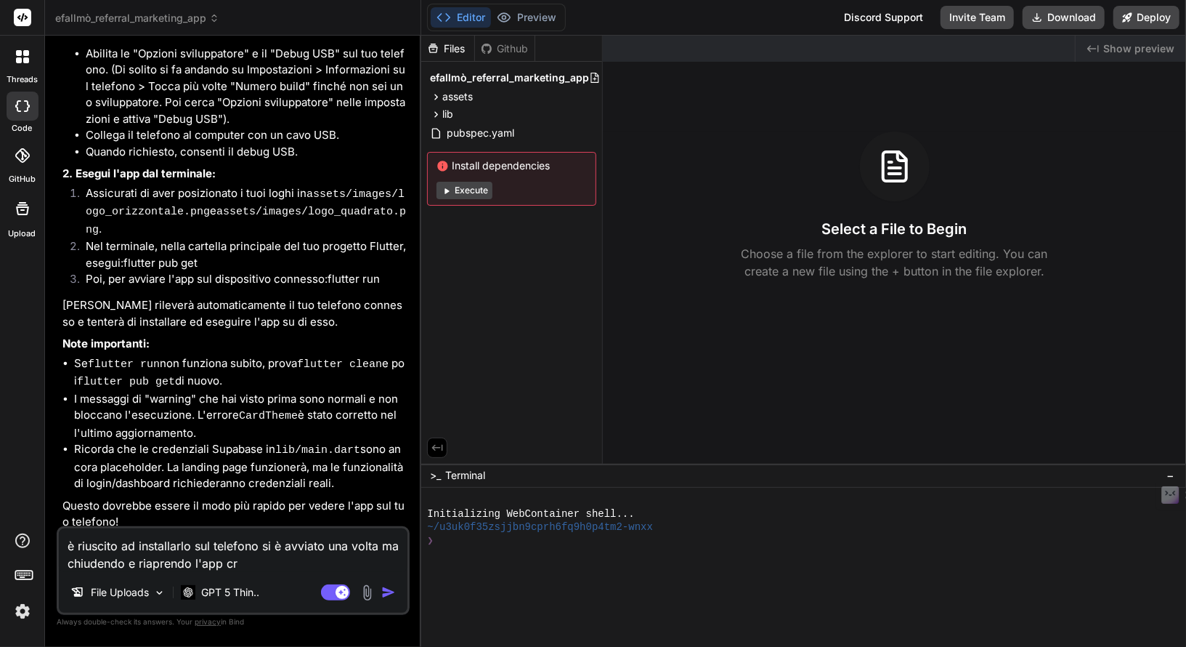
type textarea "è riuscito ad installarlo sul telefono si è avviato una volta ma chiudendo e ri…"
type textarea "x"
type textarea "è riuscito ad installarlo sul telefono si è avviato una volta ma chiudendo e ri…"
type textarea "x"
type textarea "è riuscito ad installarlo sul telefono si è avviato una volta ma chiudendo e ri…"
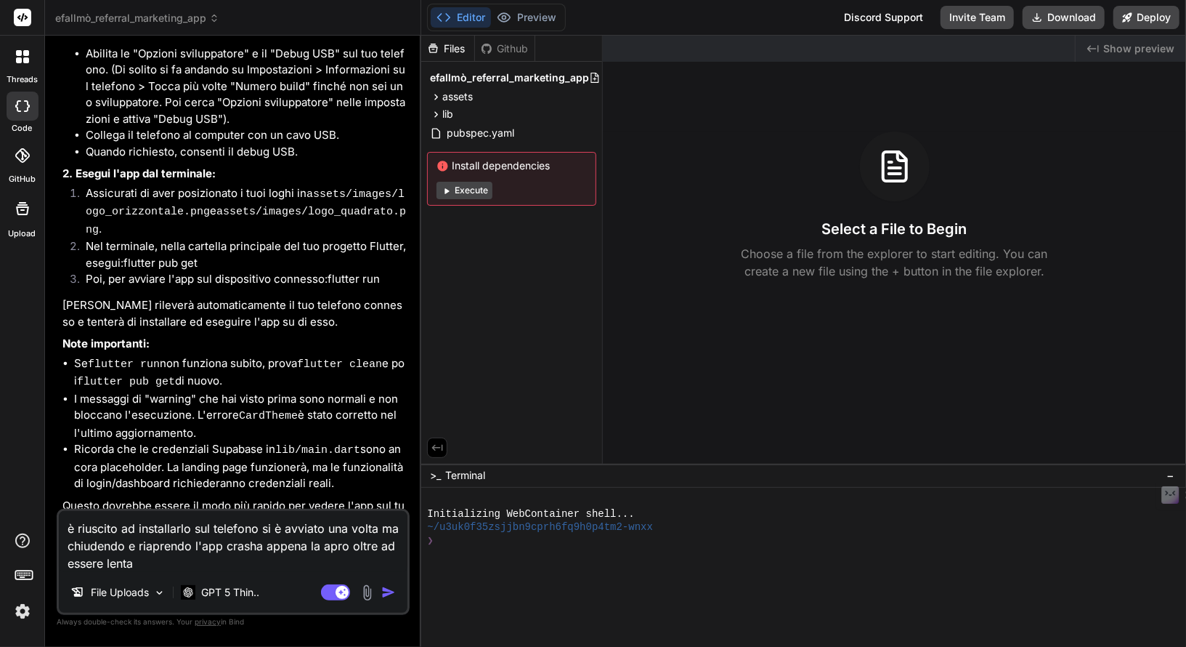
paste textarea "-- LLDB integration loaded -- `UIScene` lifecycle will soon be required. Failur…"
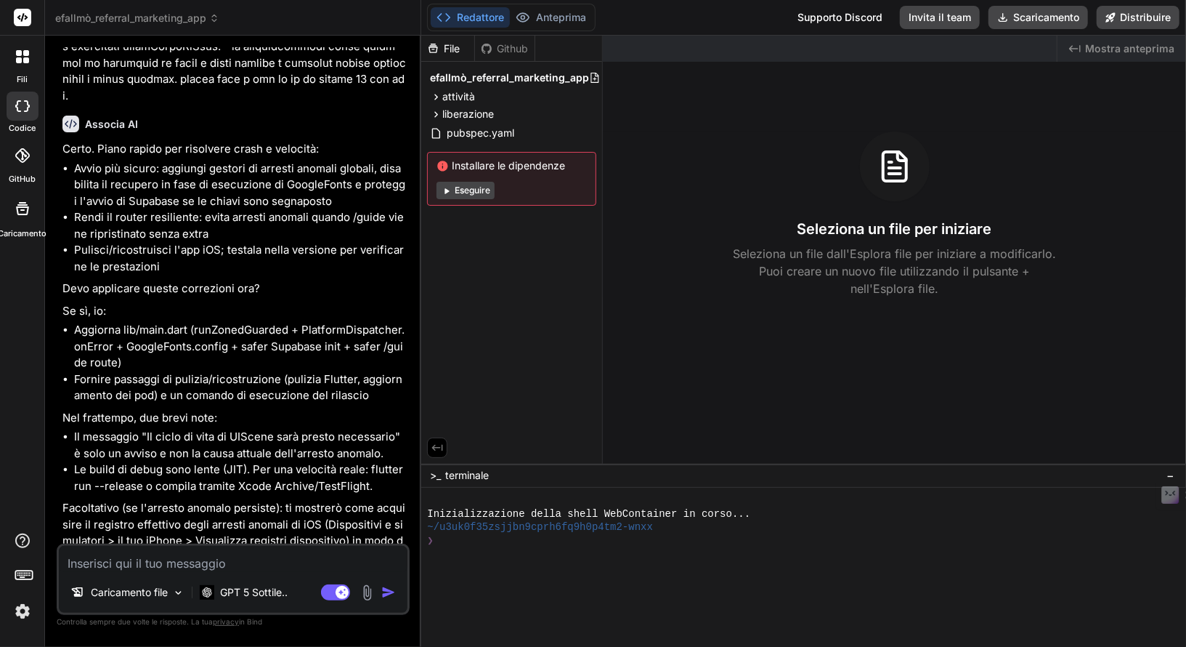
scroll to position [5226, 0]
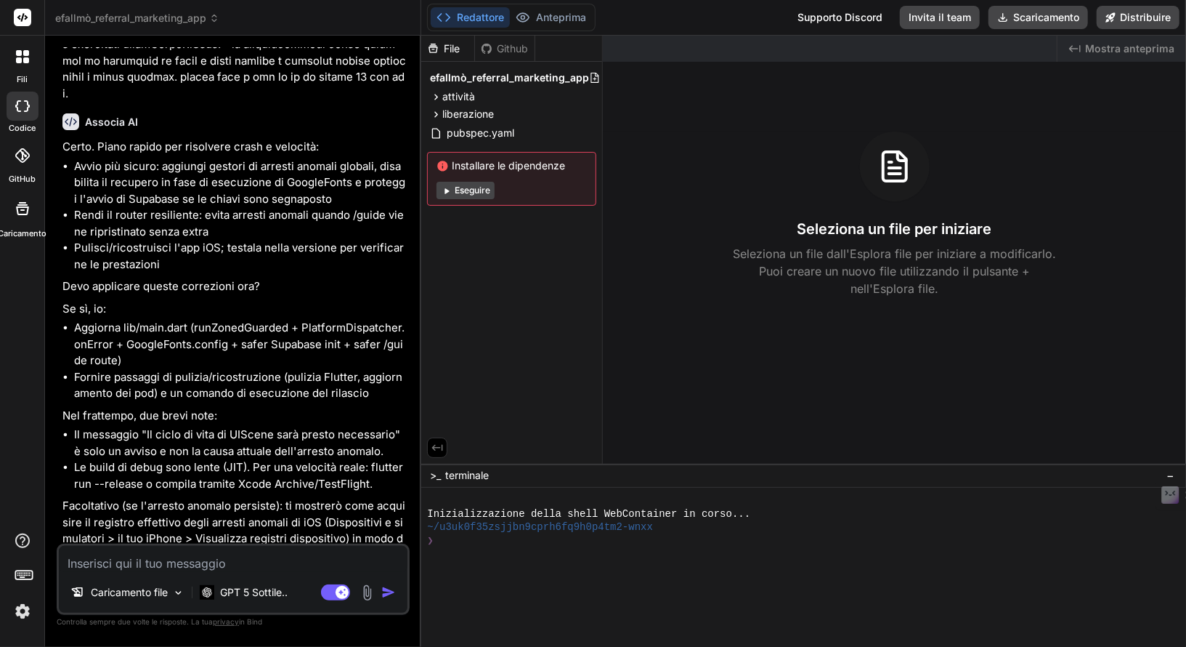
click at [243, 557] on textarea at bounding box center [233, 559] width 349 height 26
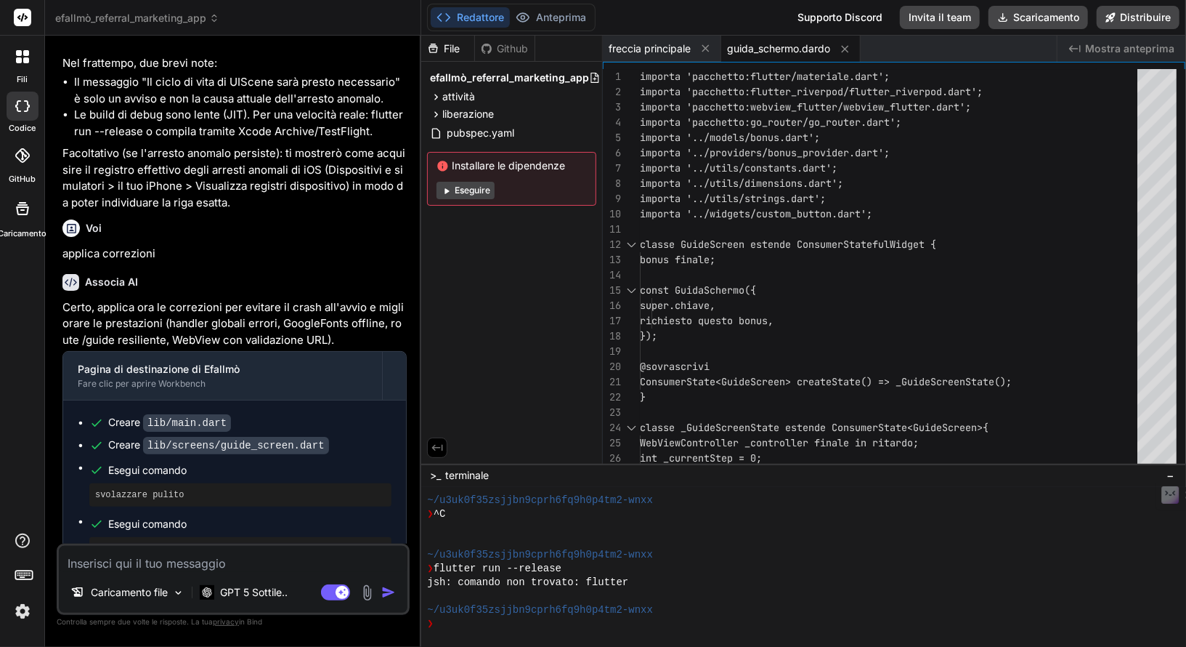
scroll to position [5640, 0]
